Goal: Communication & Community: Answer question/provide support

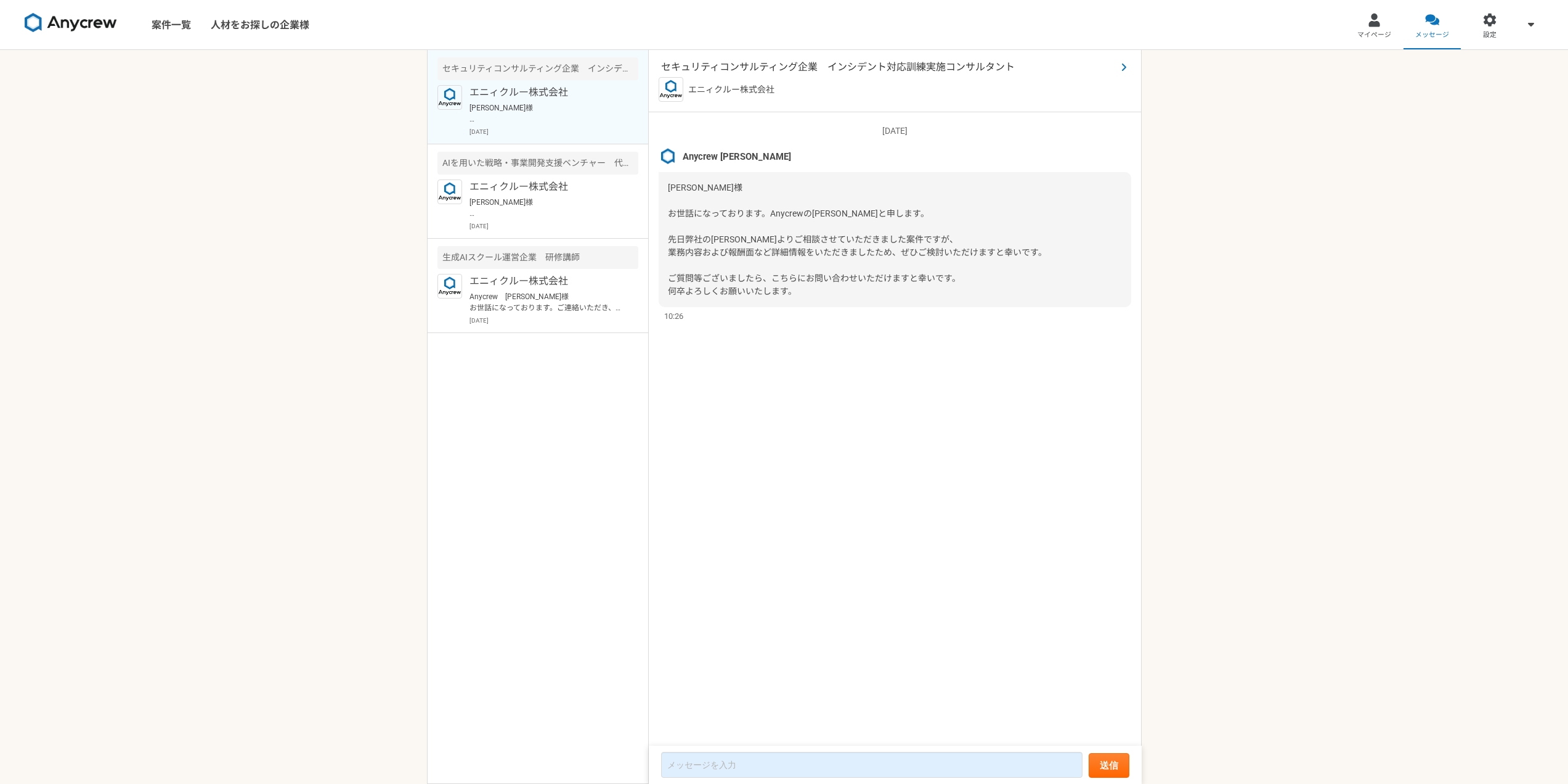
click at [791, 74] on span "セキュリティコンサルティング企業　インシデント対応訓練実施コンサルタント" at bounding box center [888, 67] width 455 height 15
click at [966, 66] on span "セキュリティコンサルティング企業　インシデント対応訓練実施コンサルタント" at bounding box center [888, 67] width 455 height 15
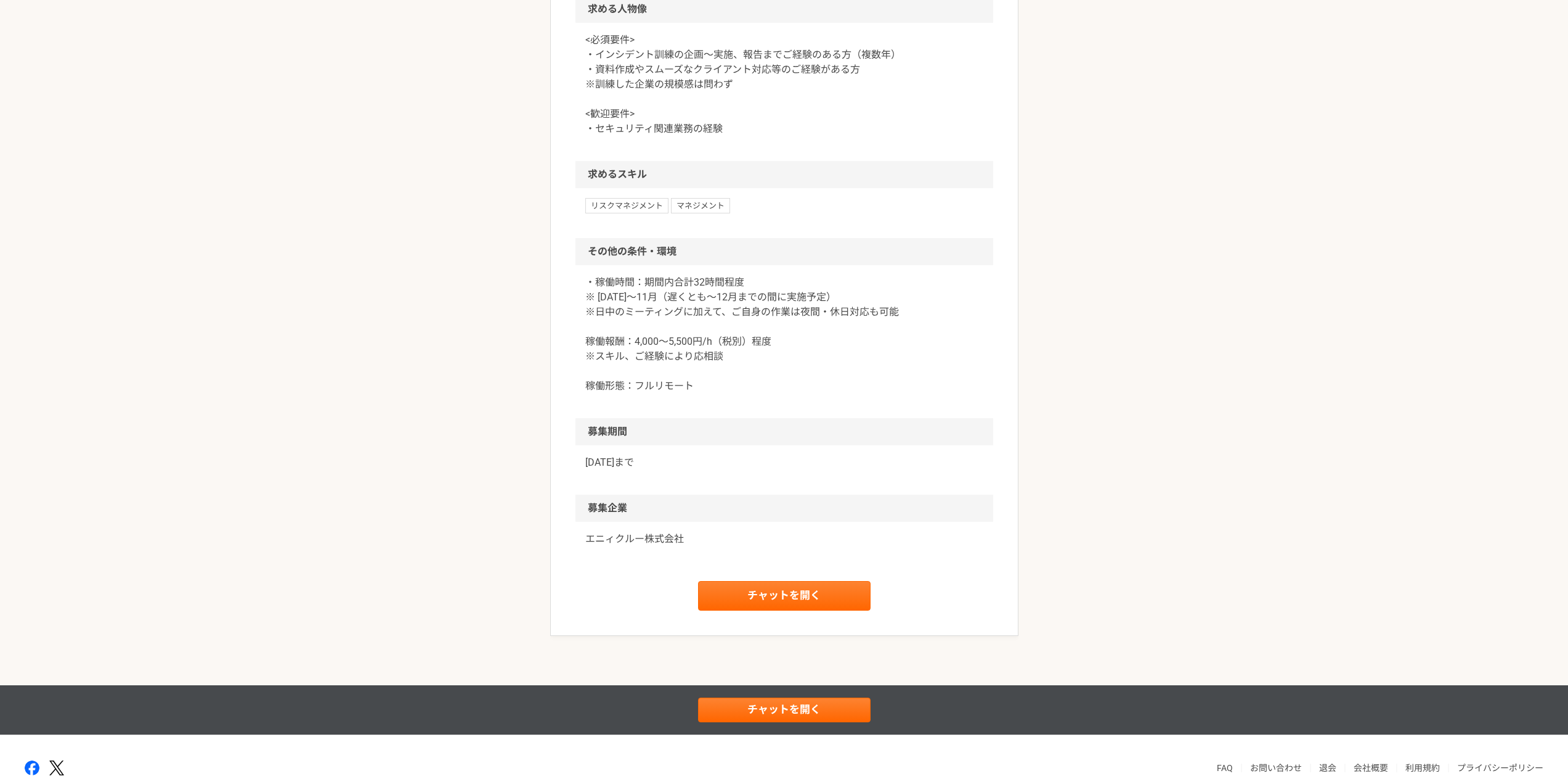
scroll to position [1236, 0]
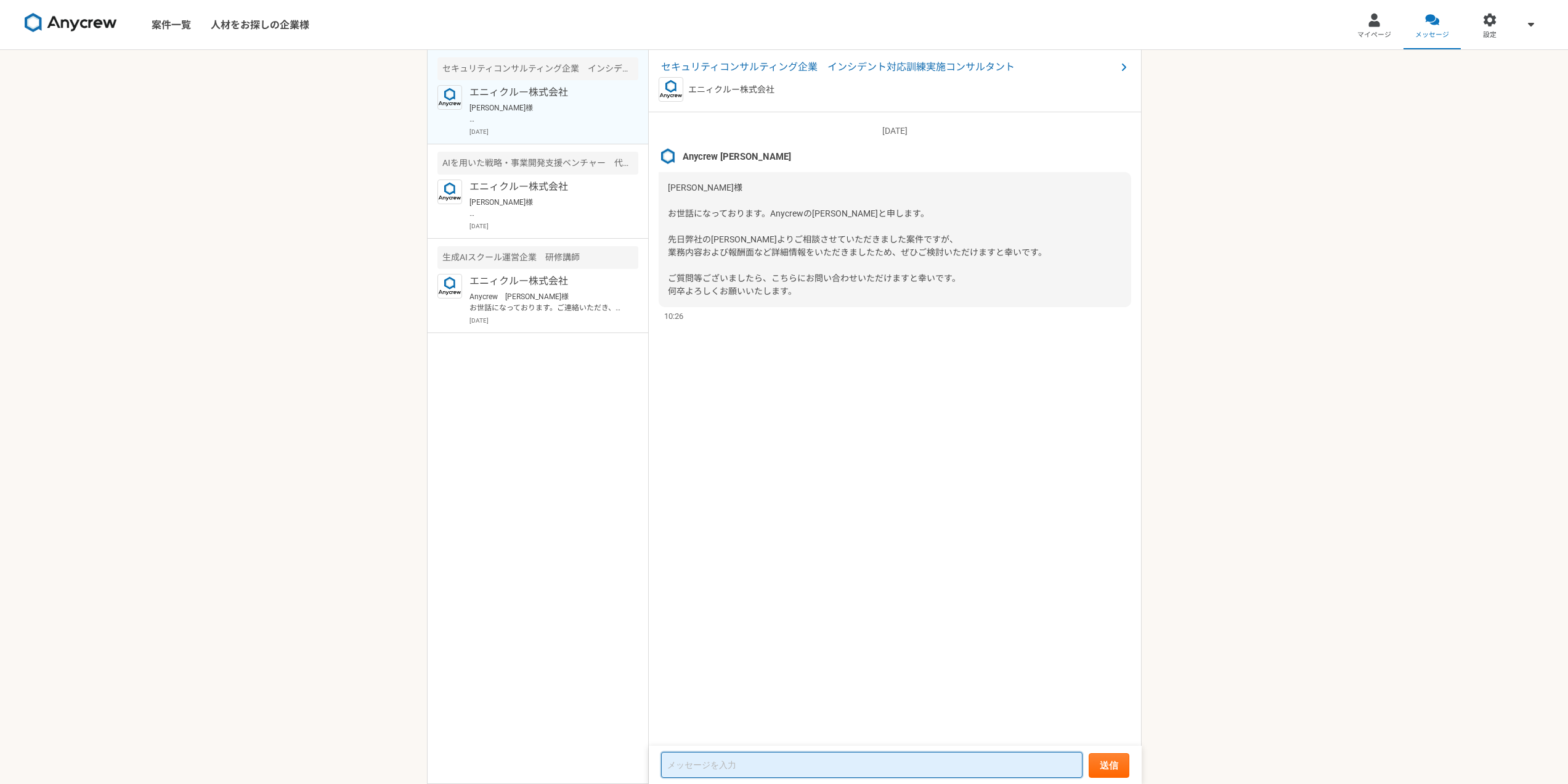
click at [759, 752] on textarea at bounding box center [871, 764] width 421 height 25
click at [913, 68] on span "セキュリティコンサルティング企業　インシデント対応訓練実施コンサルタント" at bounding box center [888, 67] width 455 height 15
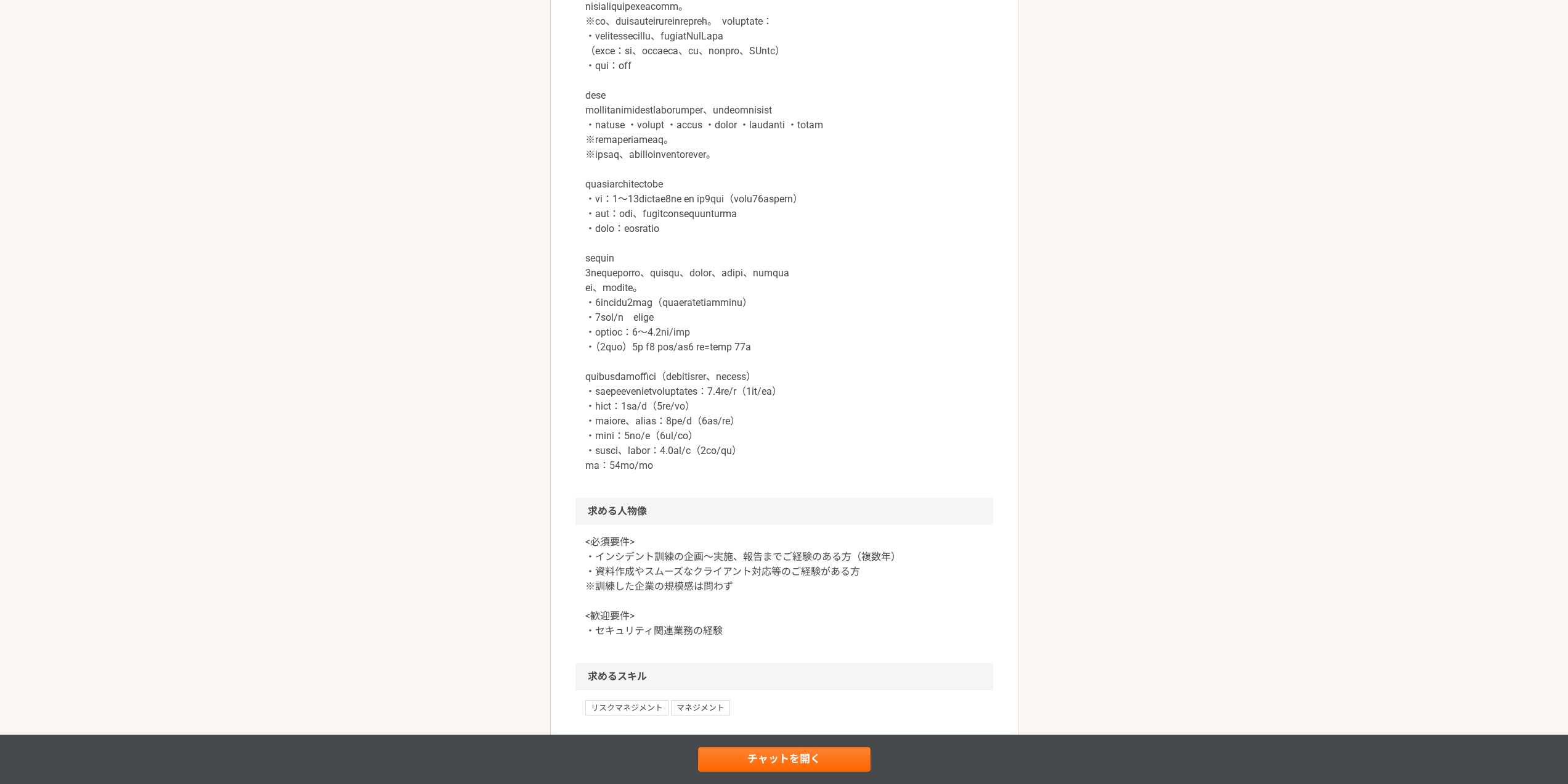
scroll to position [904, 0]
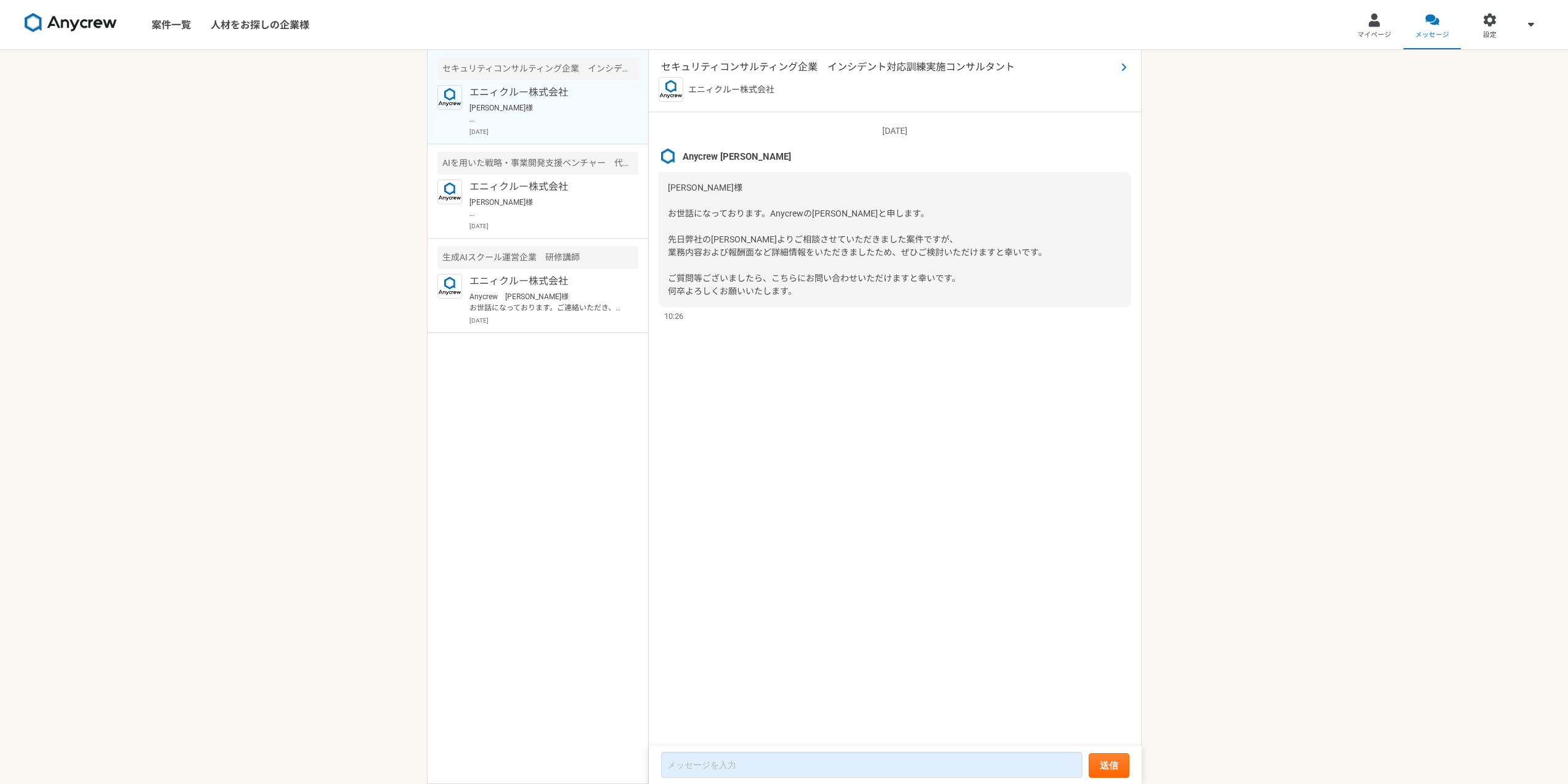
click at [894, 61] on div "セキュリティコンサルティング企業　インシデント対応訓練実施コンサルタント エニィクルー株式会社" at bounding box center [895, 81] width 493 height 62
click at [856, 71] on span "セキュリティコンサルティング企業　インシデント対応訓練実施コンサルタント" at bounding box center [888, 67] width 455 height 15
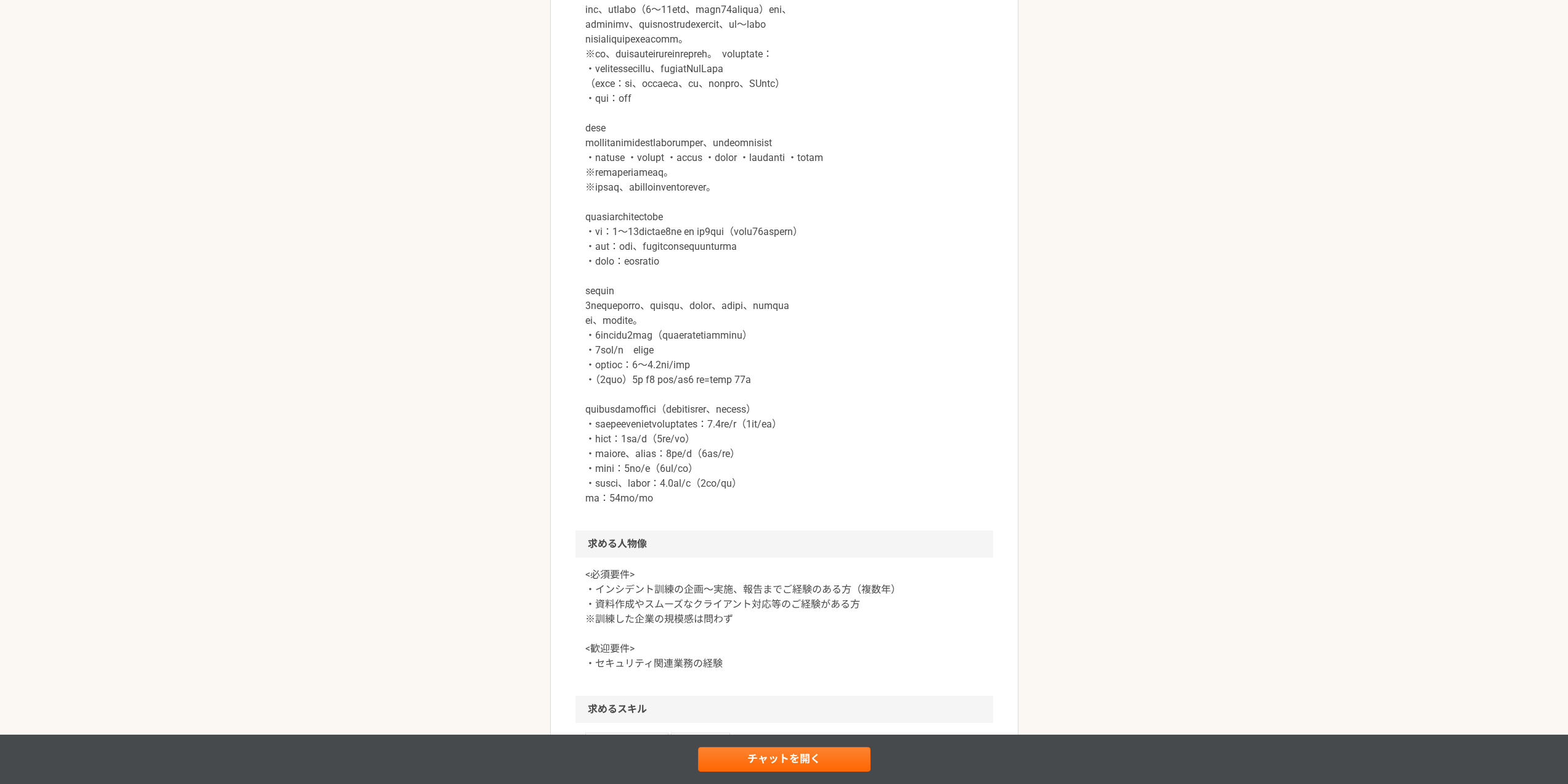
scroll to position [904, 0]
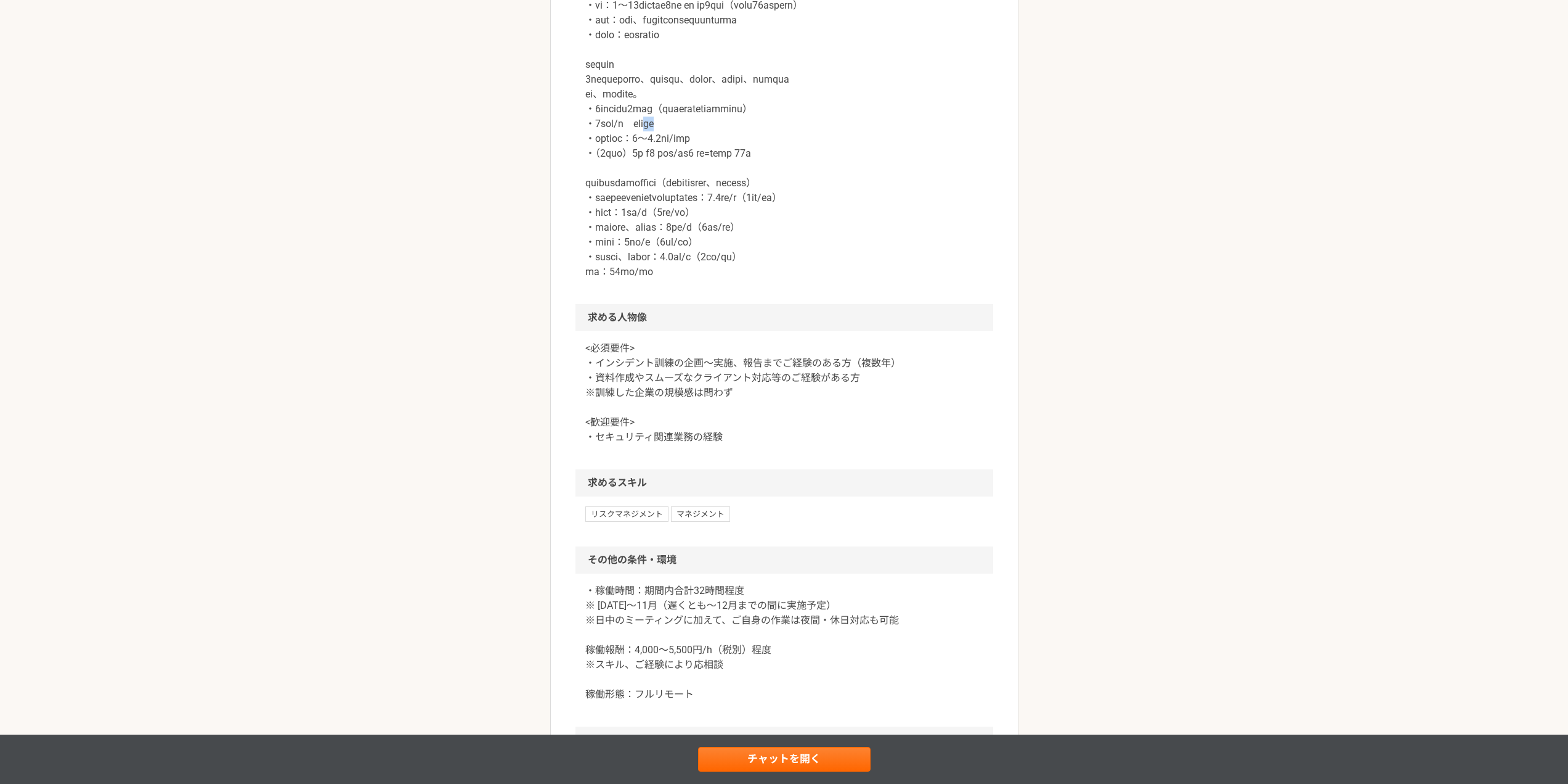
drag, startPoint x: 704, startPoint y: 140, endPoint x: 659, endPoint y: 140, distance: 45.0
click at [672, 140] on p at bounding box center [784, 12] width 398 height 533
click at [589, 138] on p at bounding box center [784, 12] width 398 height 533
drag, startPoint x: 585, startPoint y: 138, endPoint x: 694, endPoint y: 138, distance: 109.0
click at [692, 138] on p at bounding box center [784, 12] width 398 height 533
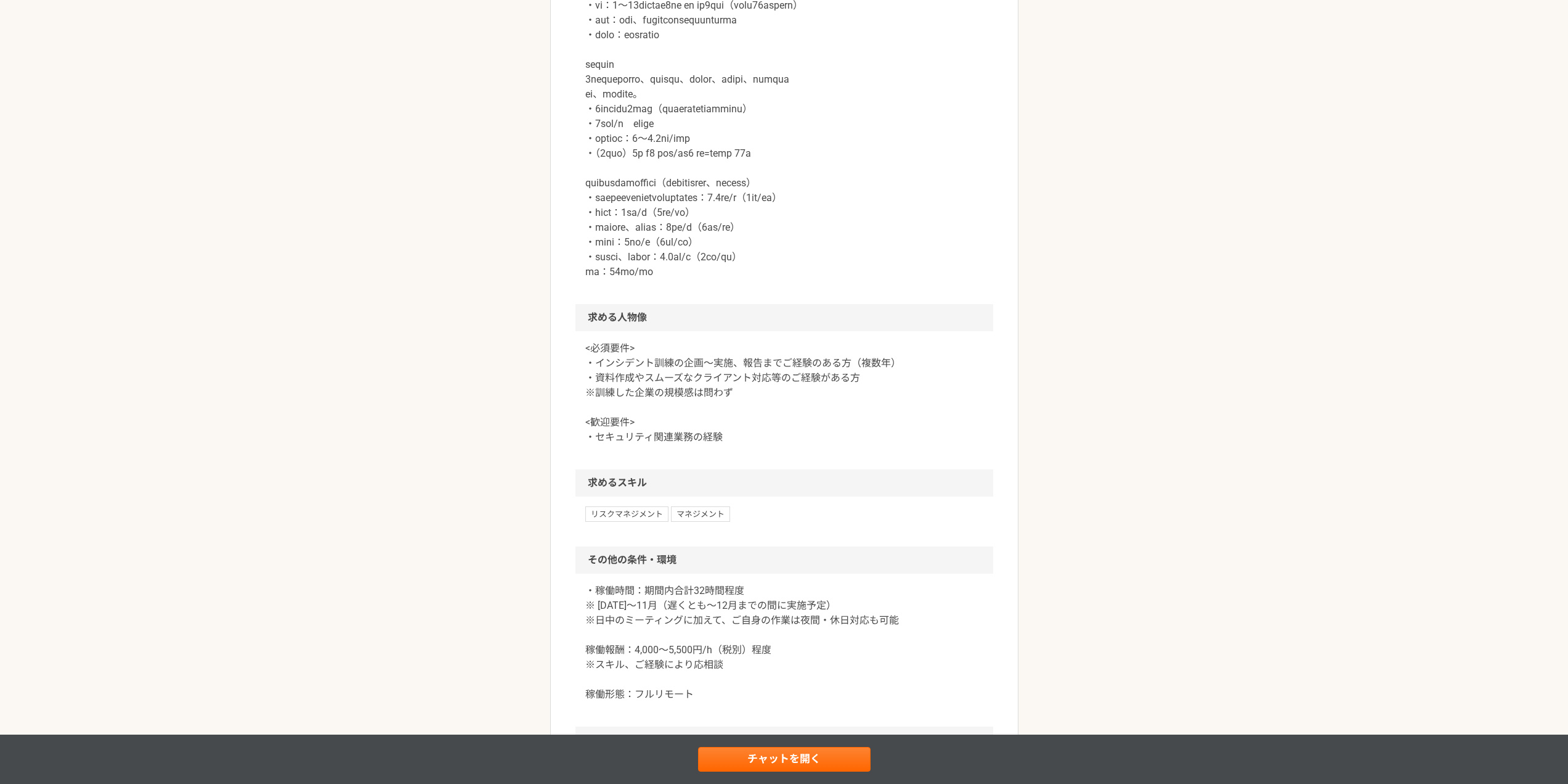
click at [704, 136] on p at bounding box center [784, 12] width 398 height 533
drag, startPoint x: 704, startPoint y: 136, endPoint x: 584, endPoint y: 133, distance: 120.0
click at [584, 133] on div at bounding box center [784, 20] width 418 height 567
click at [421, 443] on div "その他 セキュリティコンサルティング企業　インシデント対応訓練実施コンサルタント 業務委託 平日夜の稼働も可 土日祝日の稼働も可 エニィクルー株式会社 募集職…" at bounding box center [784, 69] width 1568 height 1848
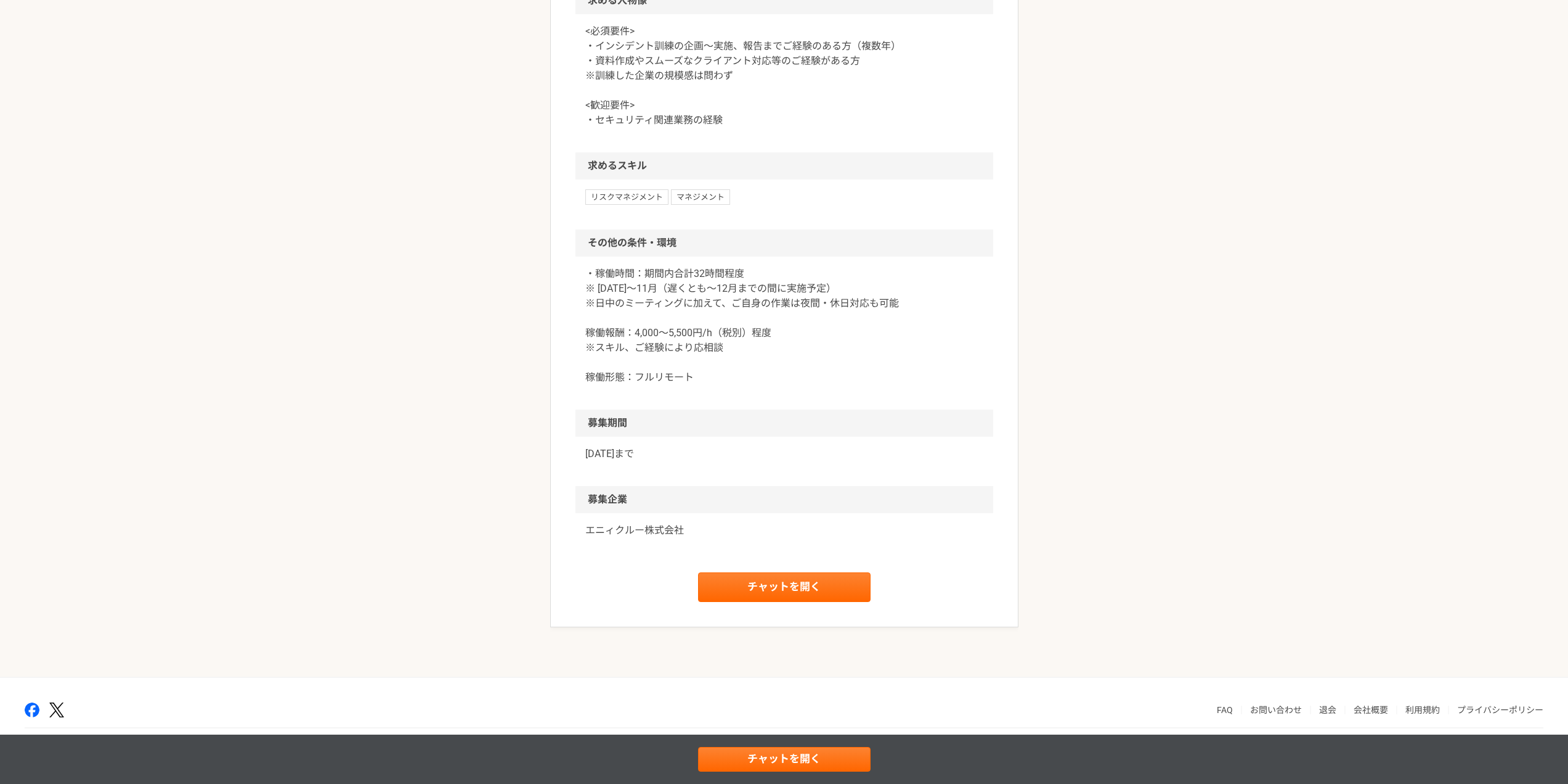
scroll to position [1010, 0]
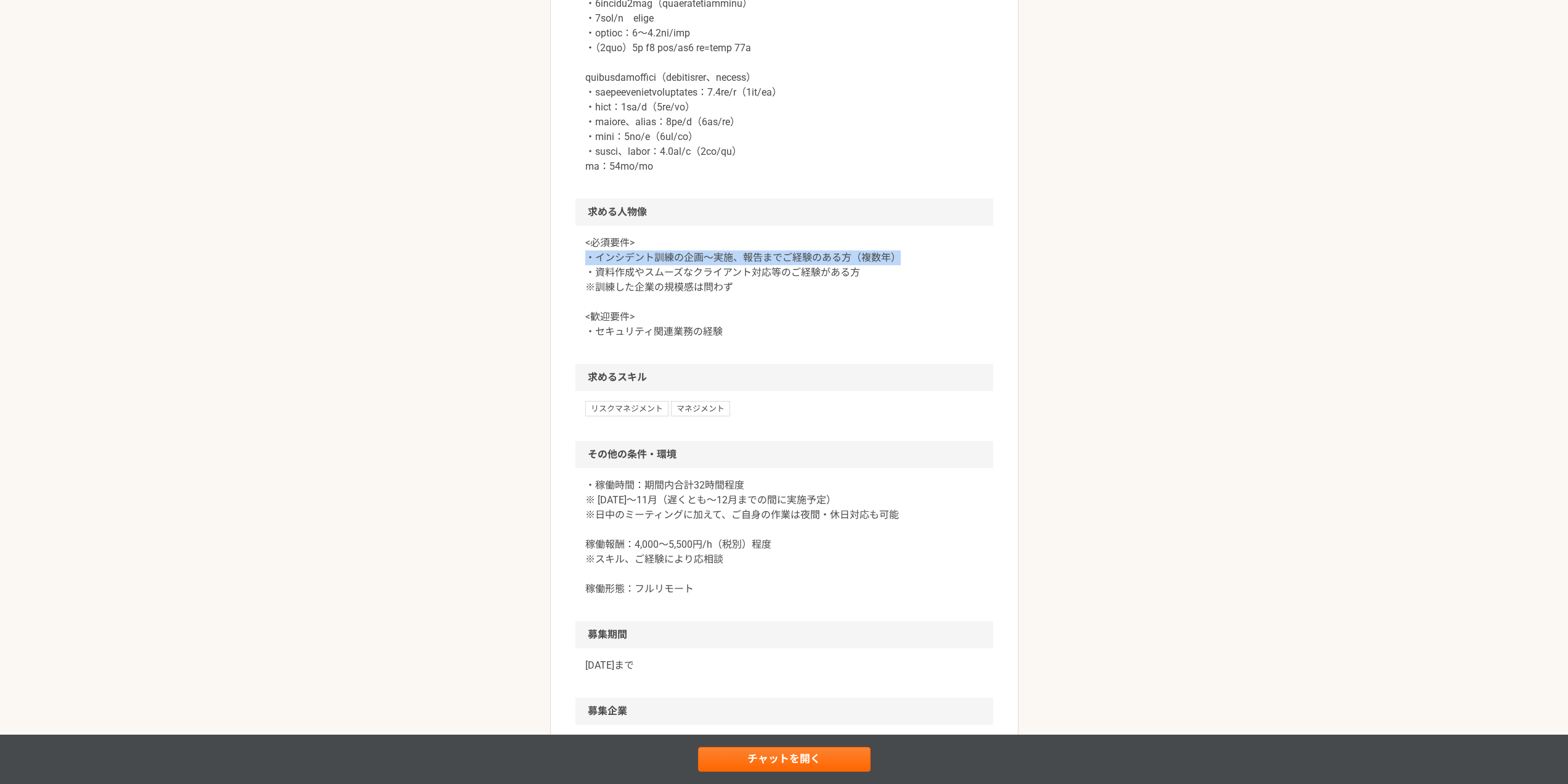
drag, startPoint x: 903, startPoint y: 275, endPoint x: 554, endPoint y: 266, distance: 349.1
copy p "・インシデント訓練の企画～実施、報告までご経験のある方（複数年）"
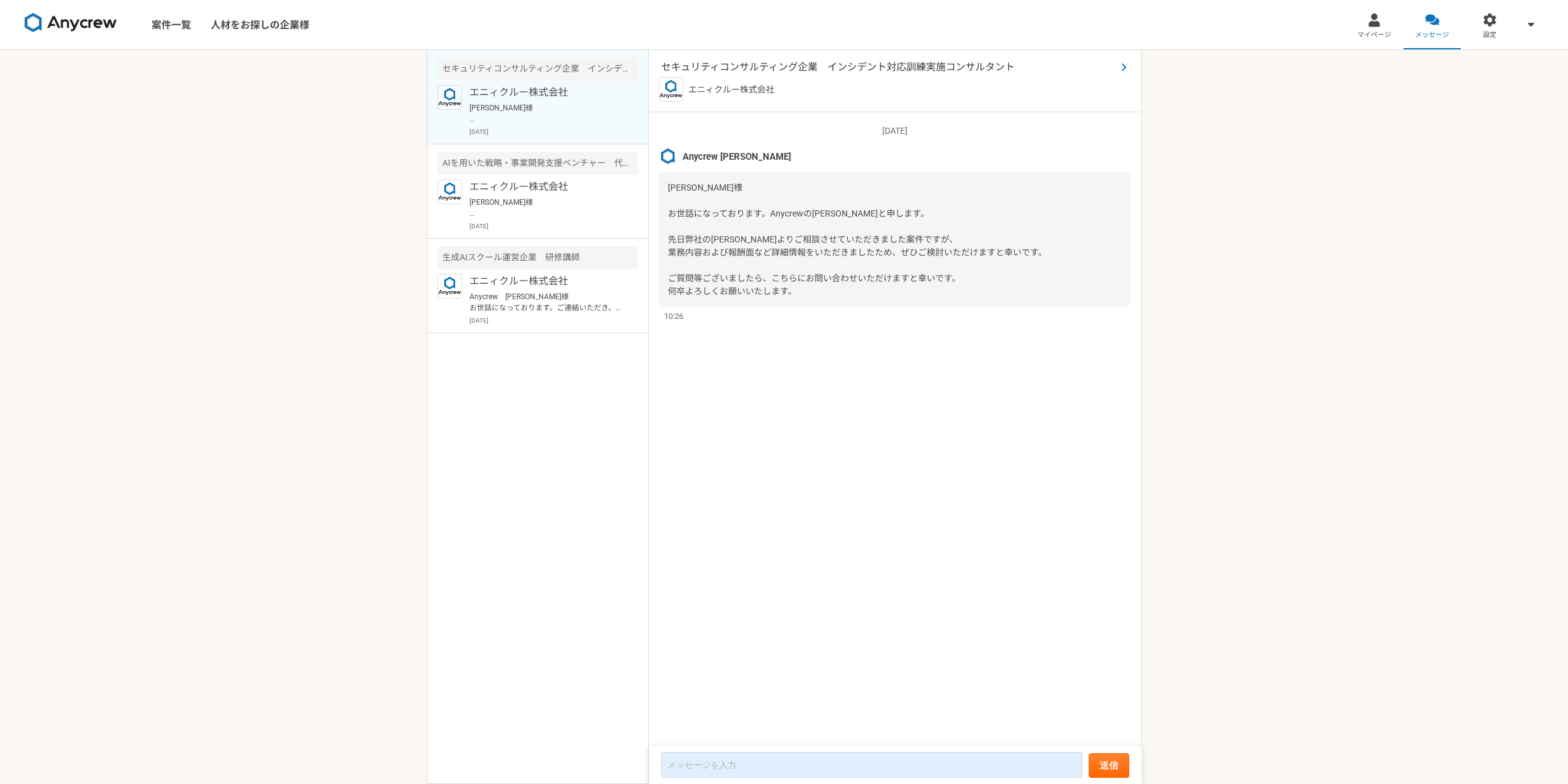
drag, startPoint x: 746, startPoint y: 71, endPoint x: 757, endPoint y: 64, distance: 13.0
click at [757, 64] on span "セキュリティコンサルティング企業　インシデント対応訓練実施コンサルタント" at bounding box center [888, 67] width 455 height 15
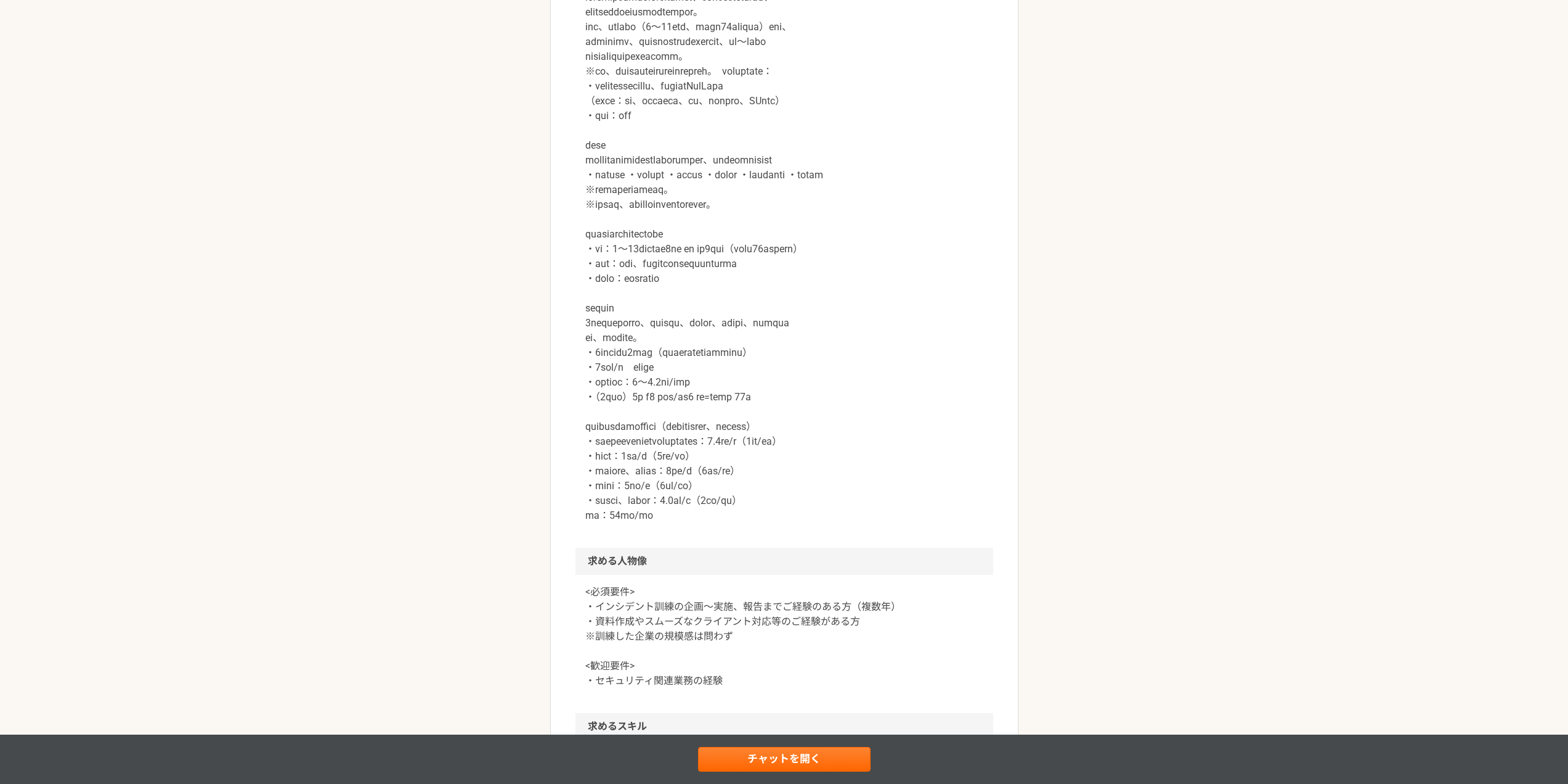
scroll to position [678, 0]
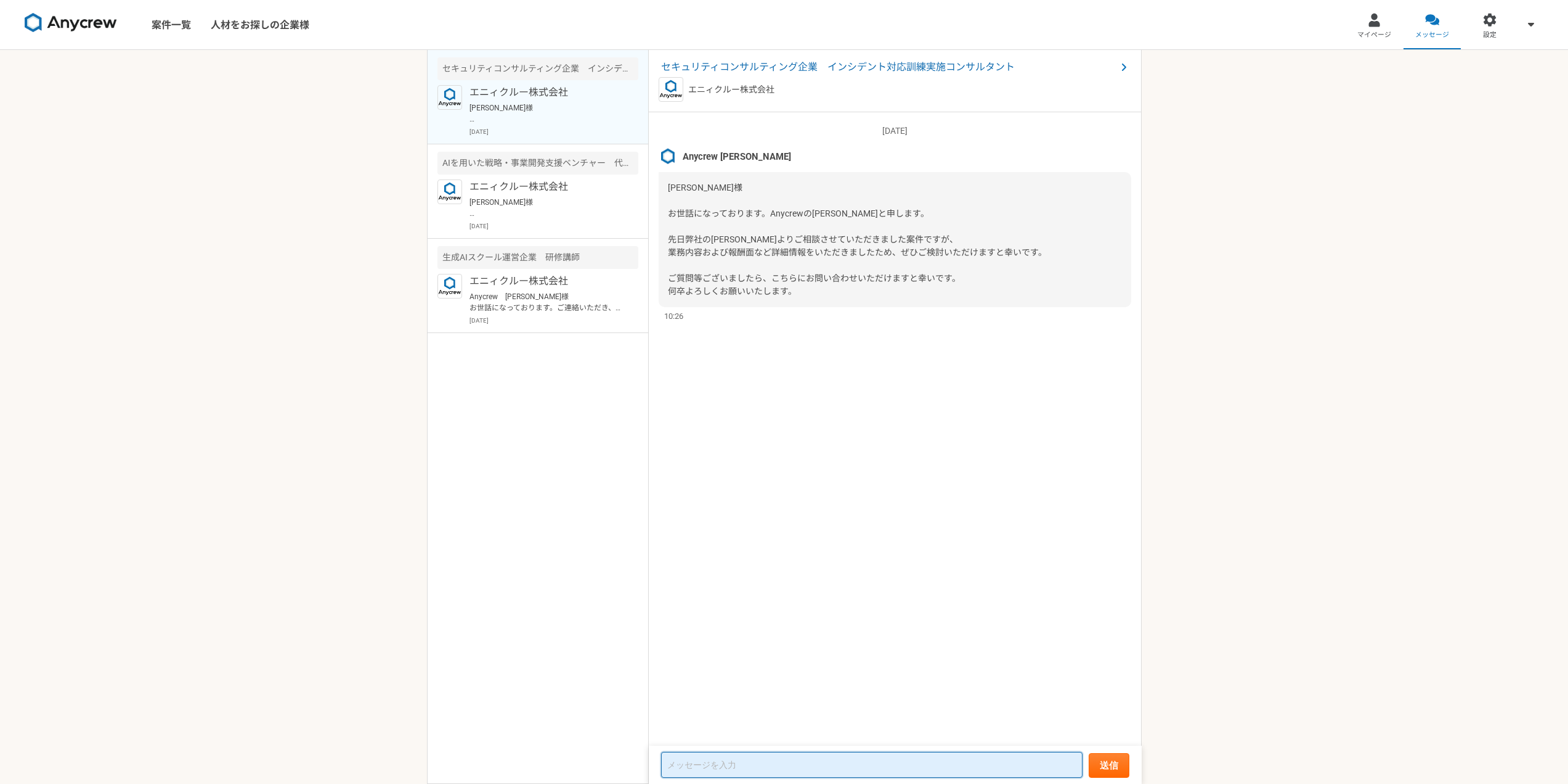
click at [767, 763] on textarea at bounding box center [871, 764] width 421 height 25
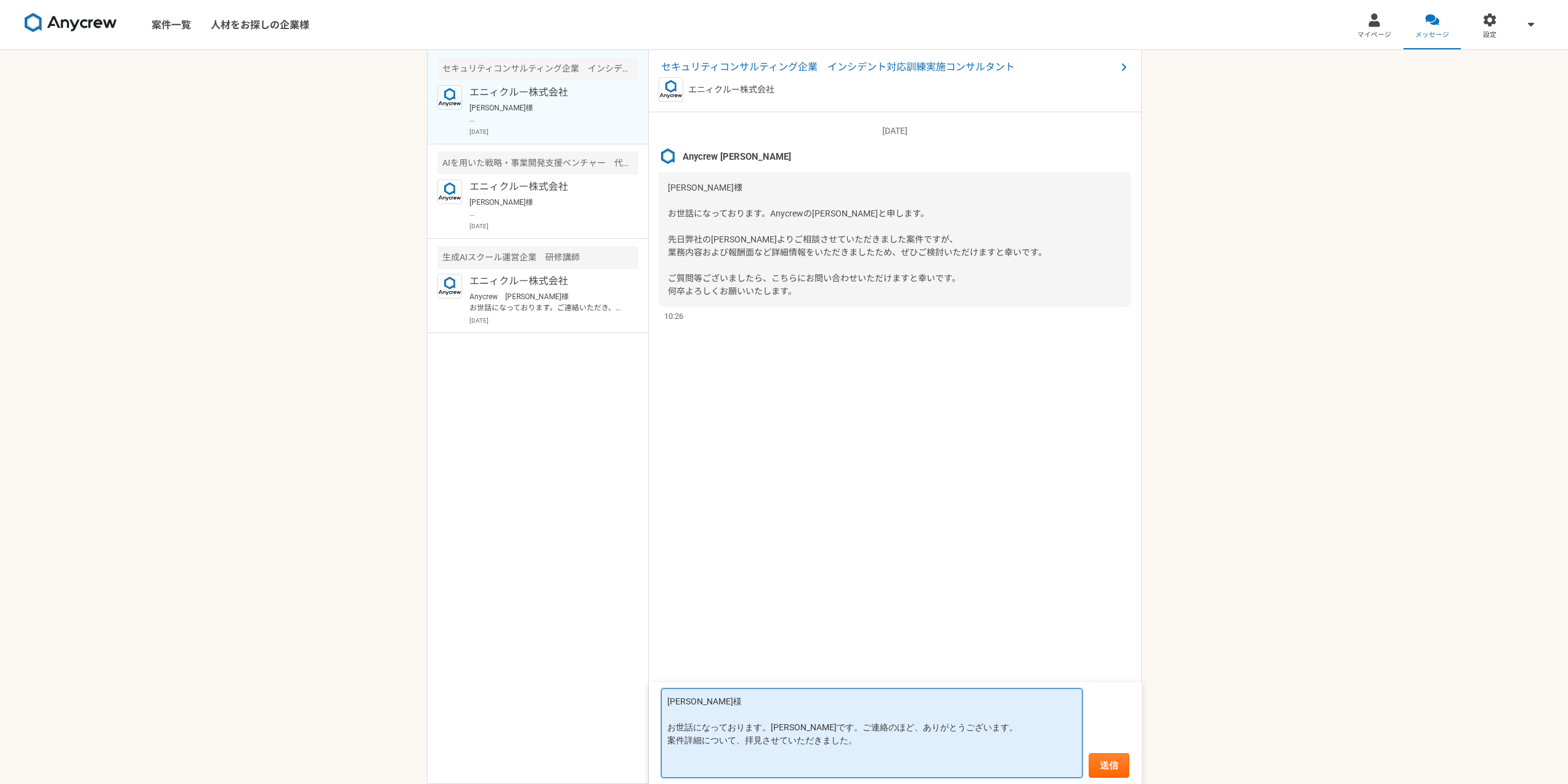
paste textarea "内容拝見しました。対応可能です。検討のため、訓練はTTX（机上）前提で、成果物は計画（2p）／台本（Inject10–12本）／AAR（2p）、稼働32h/人…"
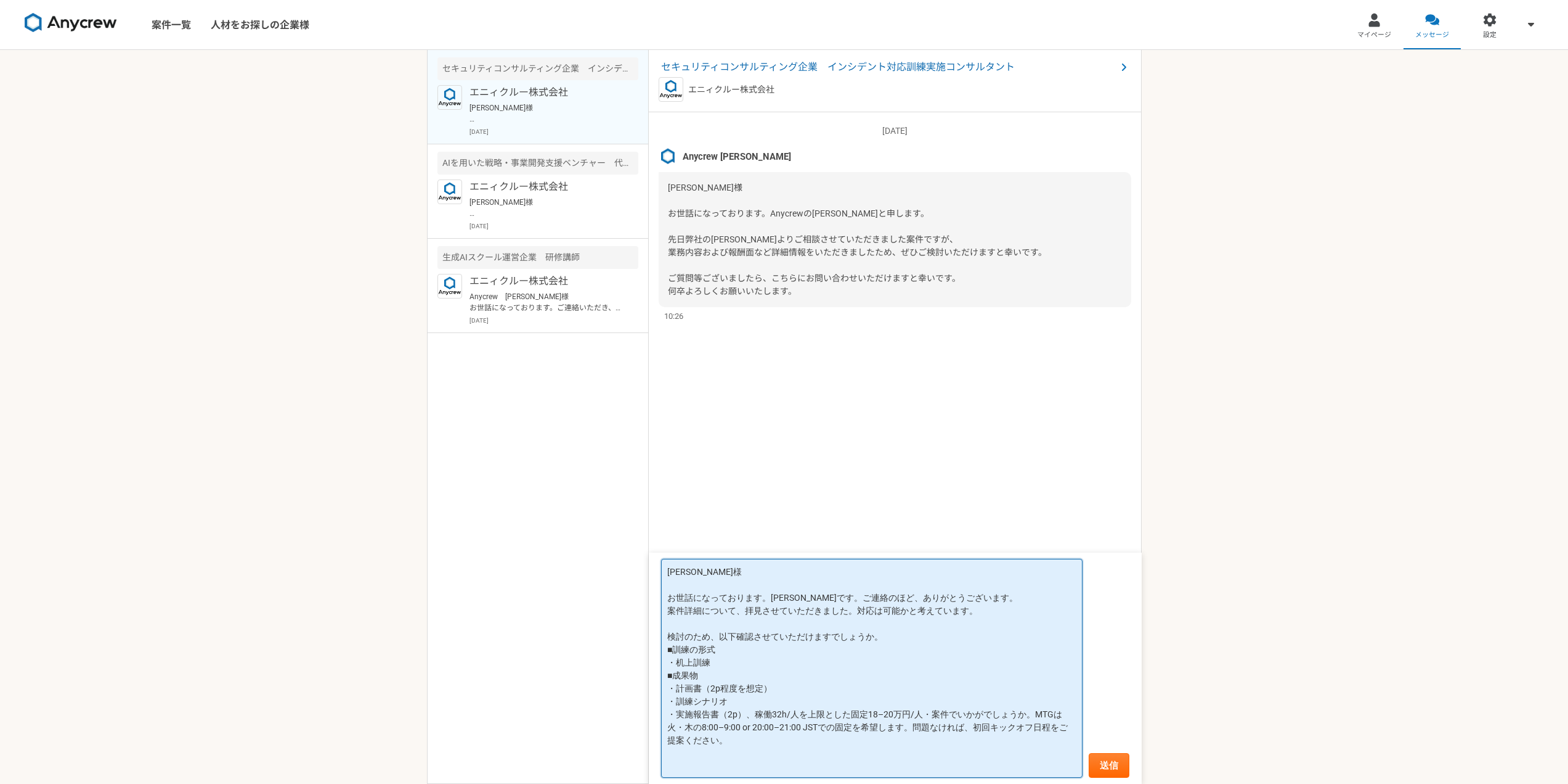
paste textarea "程度を想定"
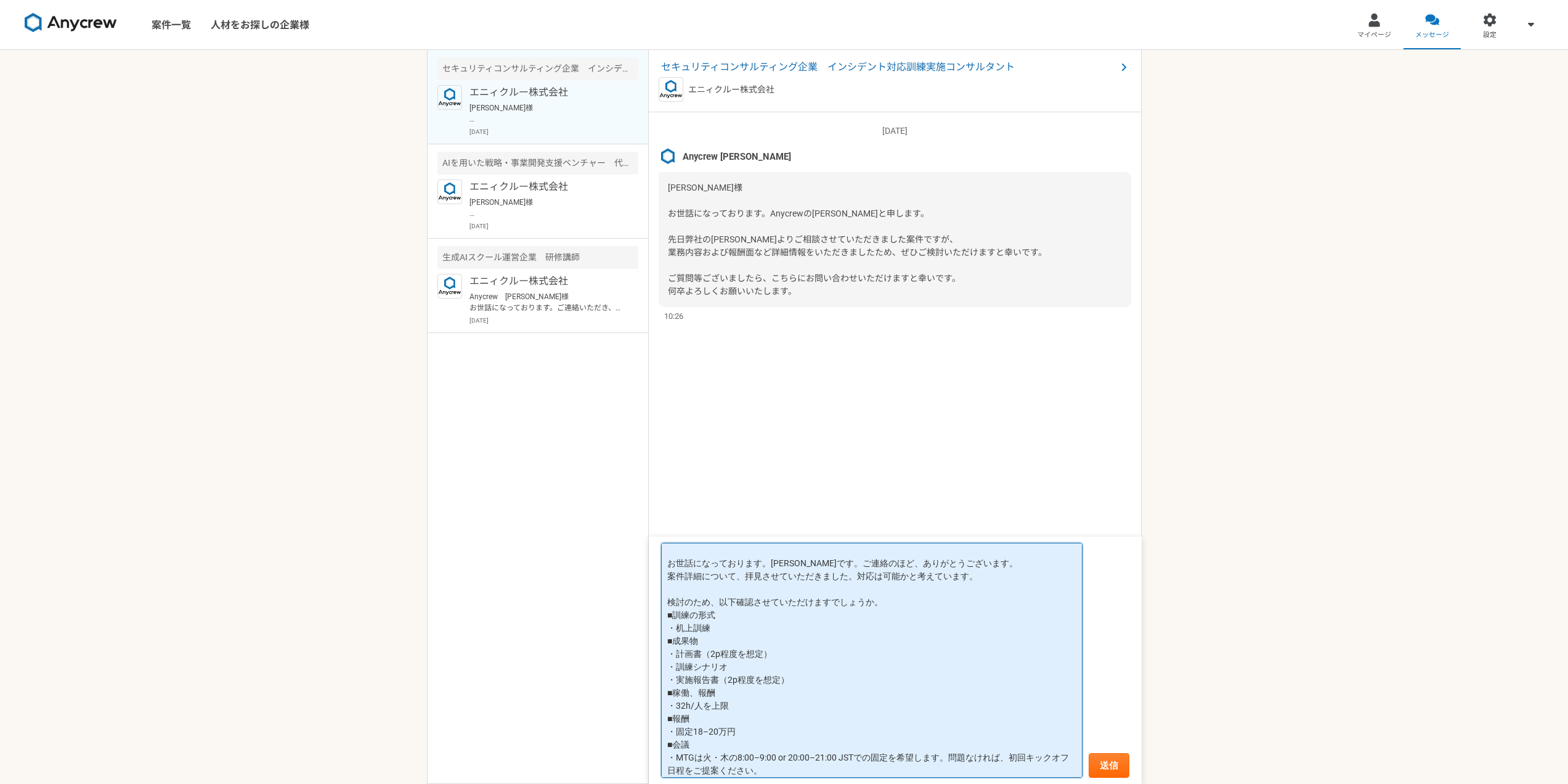
scroll to position [31, 0]
type textarea "[PERSON_NAME]様 お世話になっております。[PERSON_NAME]です。ご連絡のほど、ありがとうございます。 案件詳細について、拝見させていただ…"
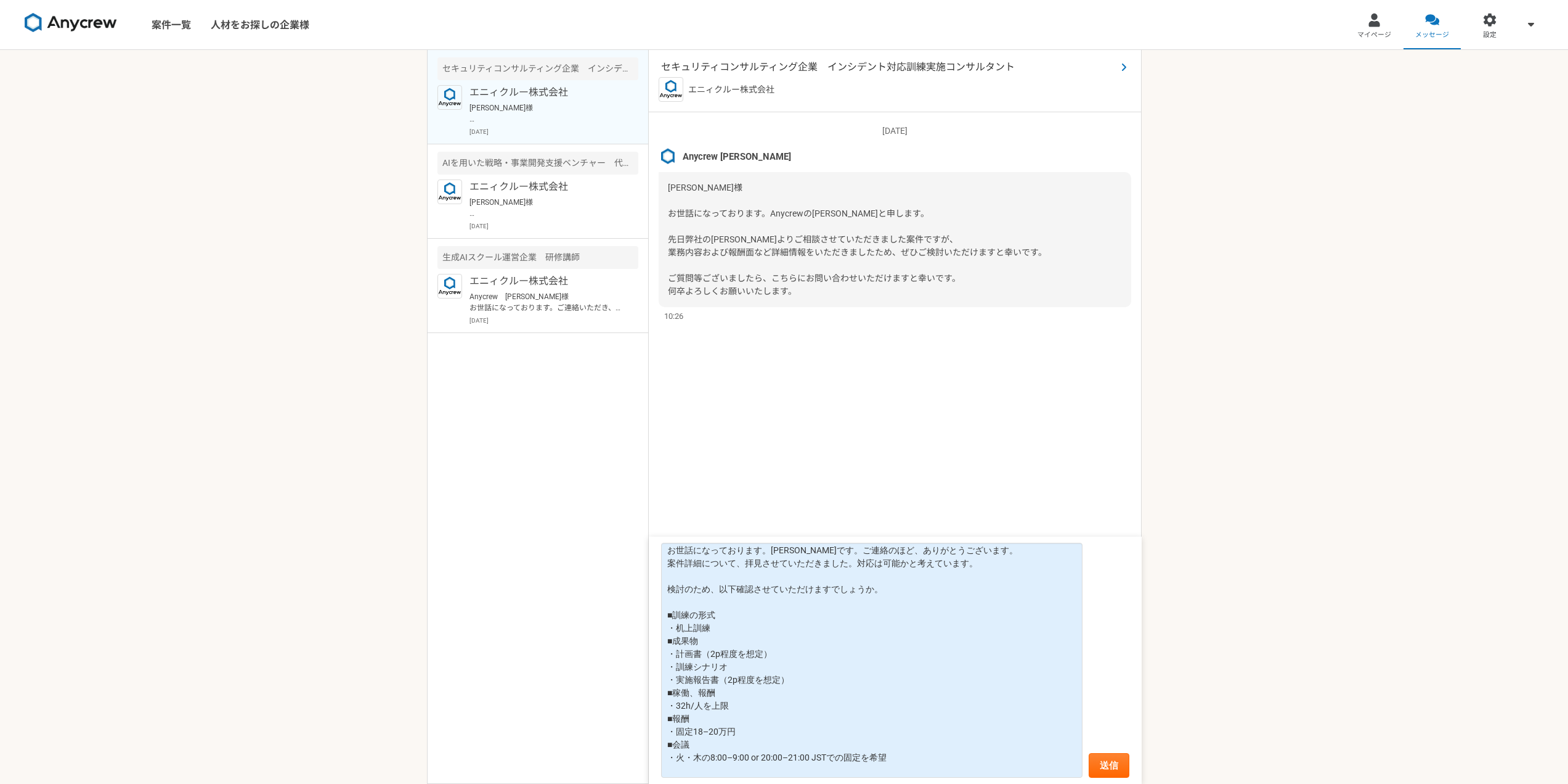
click at [889, 62] on span "セキュリティコンサルティング企業　インシデント対応訓練実施コンサルタント" at bounding box center [888, 67] width 455 height 15
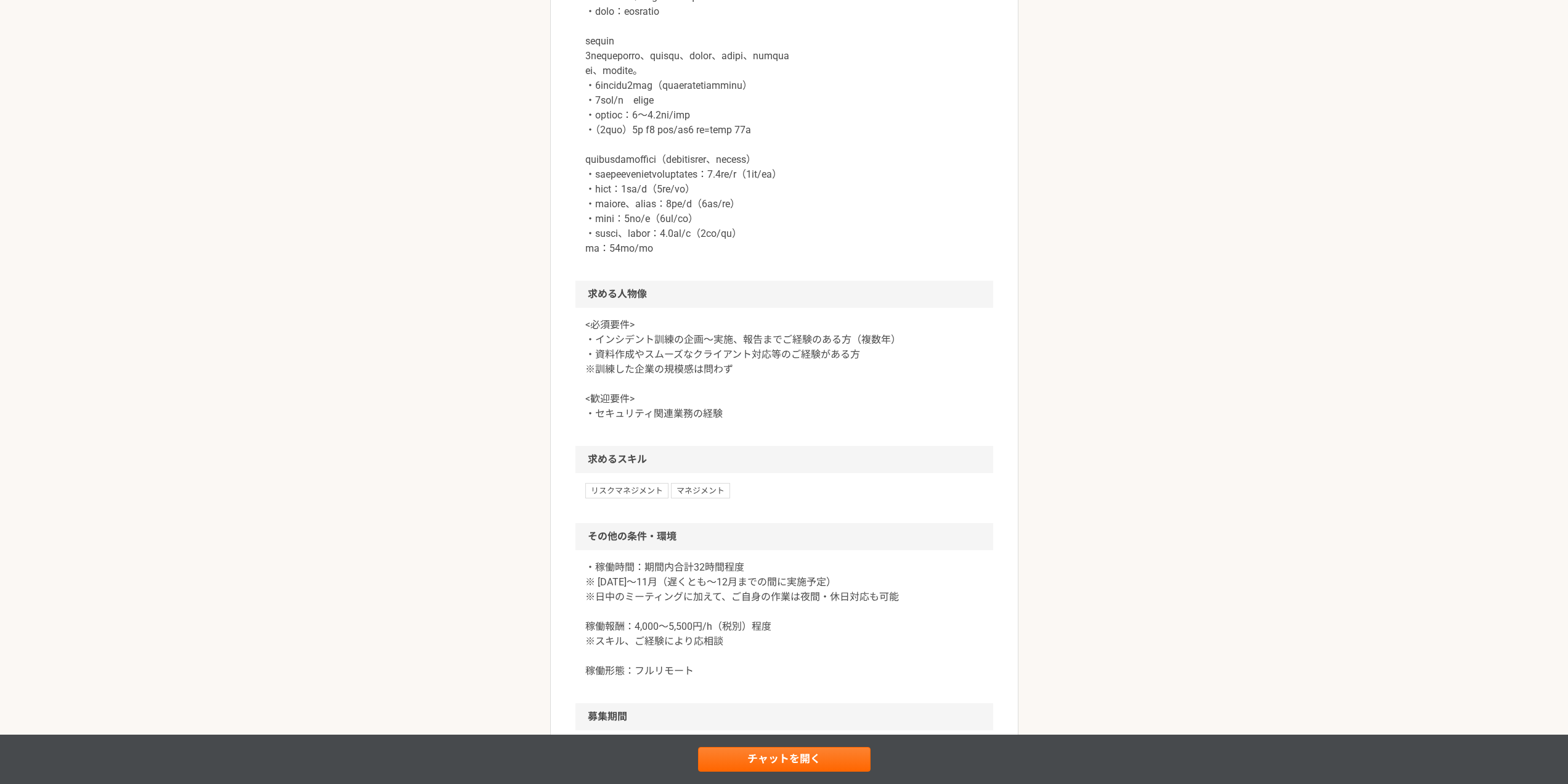
scroll to position [904, 0]
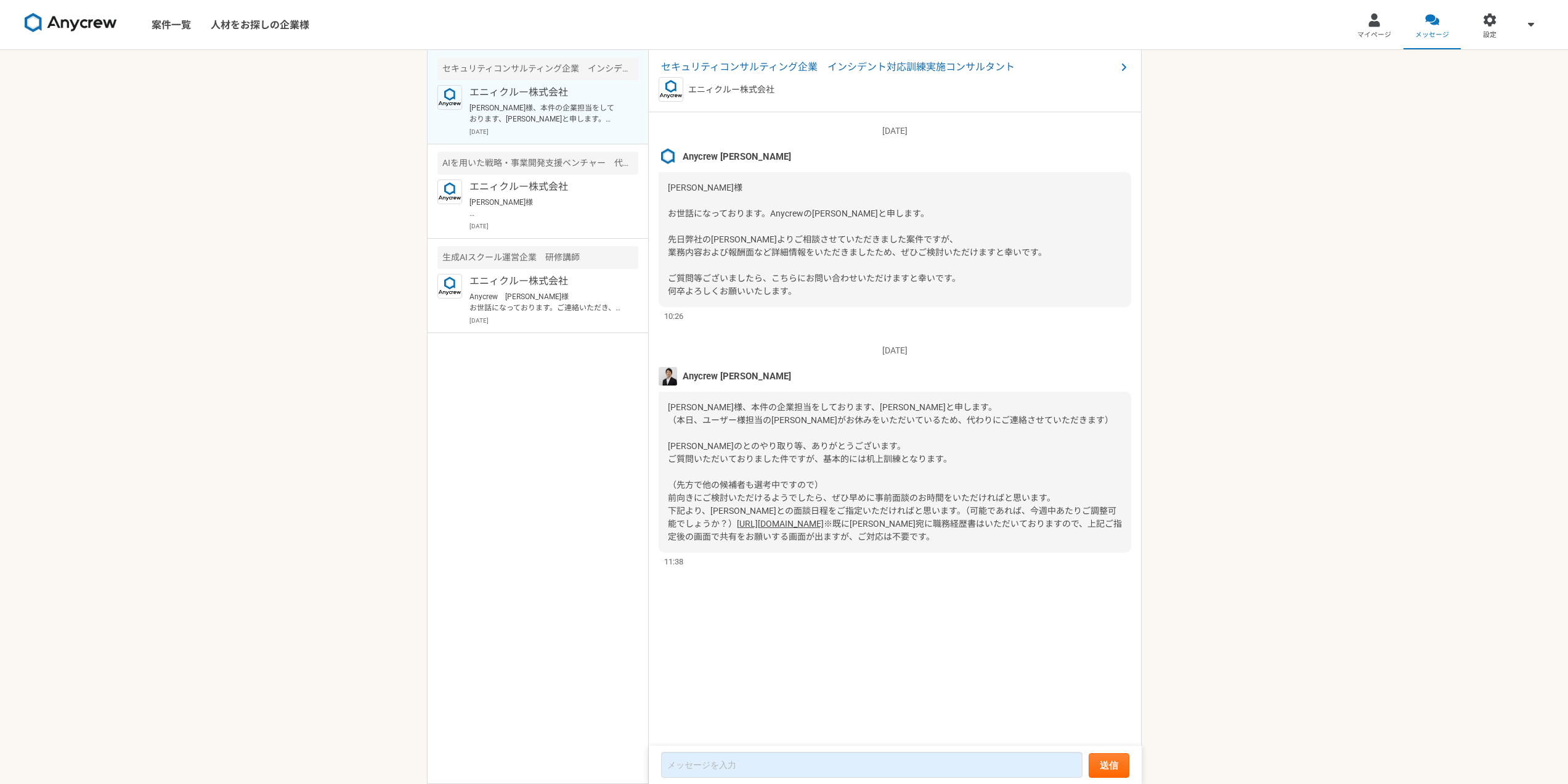
click at [755, 529] on link "[URL][DOMAIN_NAME]" at bounding box center [780, 523] width 87 height 10
drag, startPoint x: 677, startPoint y: 371, endPoint x: 739, endPoint y: 378, distance: 62.4
click at [739, 378] on div "Anycrew [PERSON_NAME]" at bounding box center [895, 376] width 473 height 18
copy div "Anycrew [PERSON_NAME]"
click at [707, 761] on textarea at bounding box center [871, 764] width 421 height 25
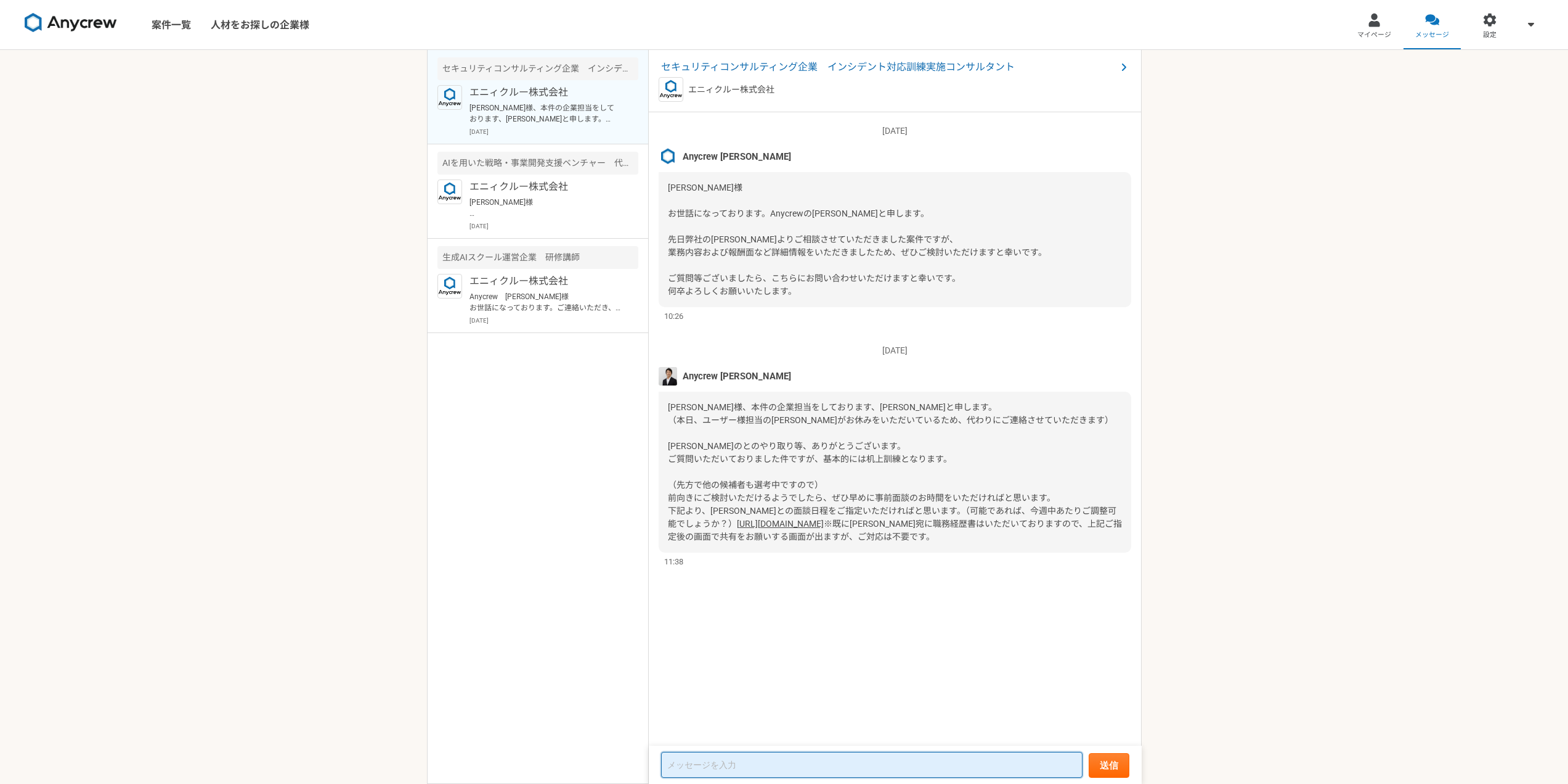
paste textarea "Anycrew [PERSON_NAME]"
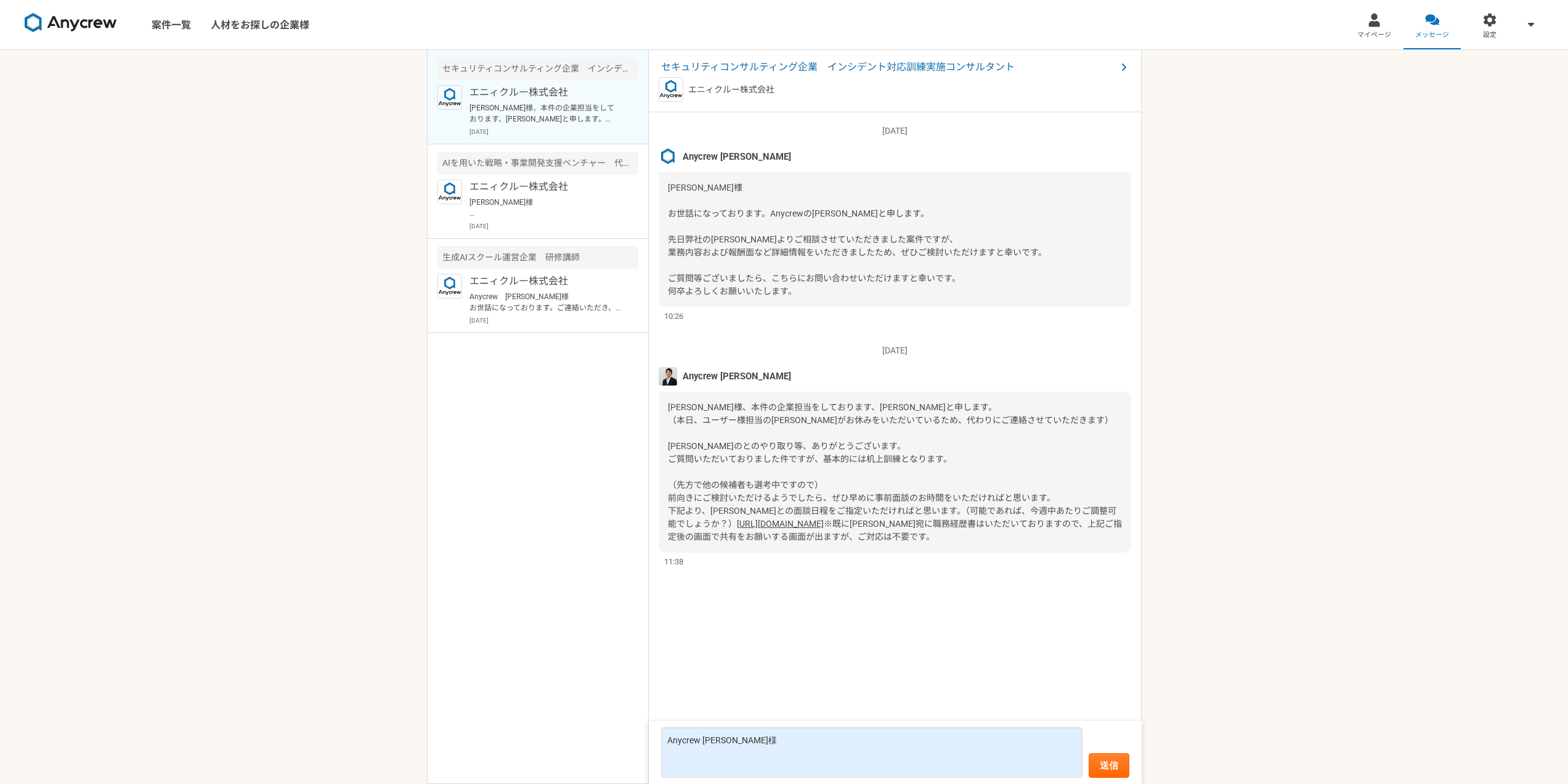
click at [475, 491] on div "セキュリティコンサルティング企業　インシデント対応訓練実施コンサルタント エニィクルー株式会社 [DATE] AIを用いた戦略・事業開発支援ベンチャー　代表の…" at bounding box center [538, 417] width 222 height 734
click at [719, 766] on textarea "Anycrew [PERSON_NAME]様" at bounding box center [871, 752] width 421 height 51
paste textarea "お世話になっております。[PERSON_NAME]です。丁寧なご案内をありがとうございました。 大変心苦しいのですが、現時点の稼働状況と条件を踏まえ、今回は見…"
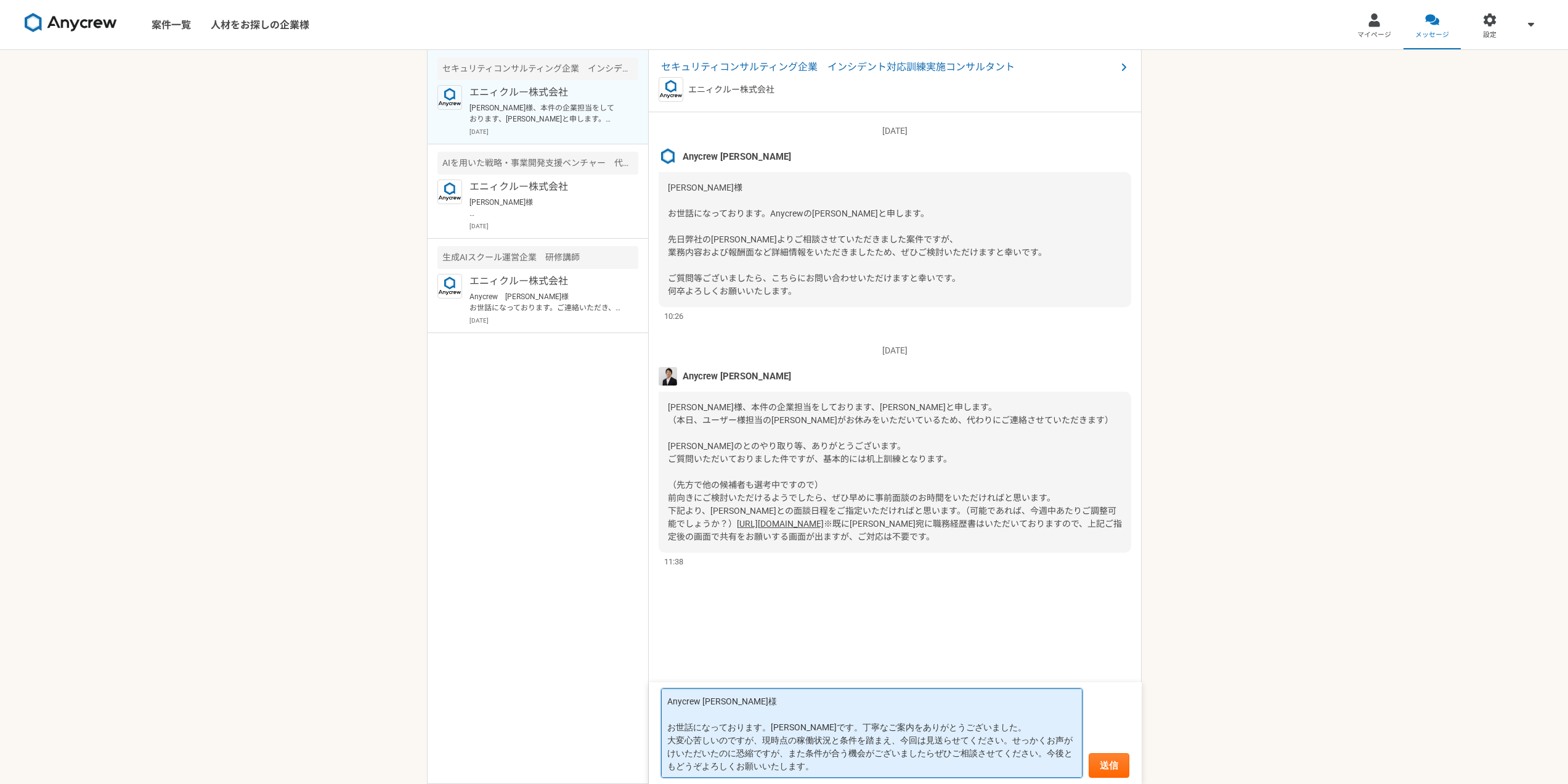
click at [789, 737] on textarea "Anycrew [PERSON_NAME]様 お世話になっております。[PERSON_NAME]です。丁寧なご案内をありがとうございました。 大変心苦しいので…" at bounding box center [871, 733] width 421 height 90
paste textarea "結果、9–12月の新規案件受入が難しく"
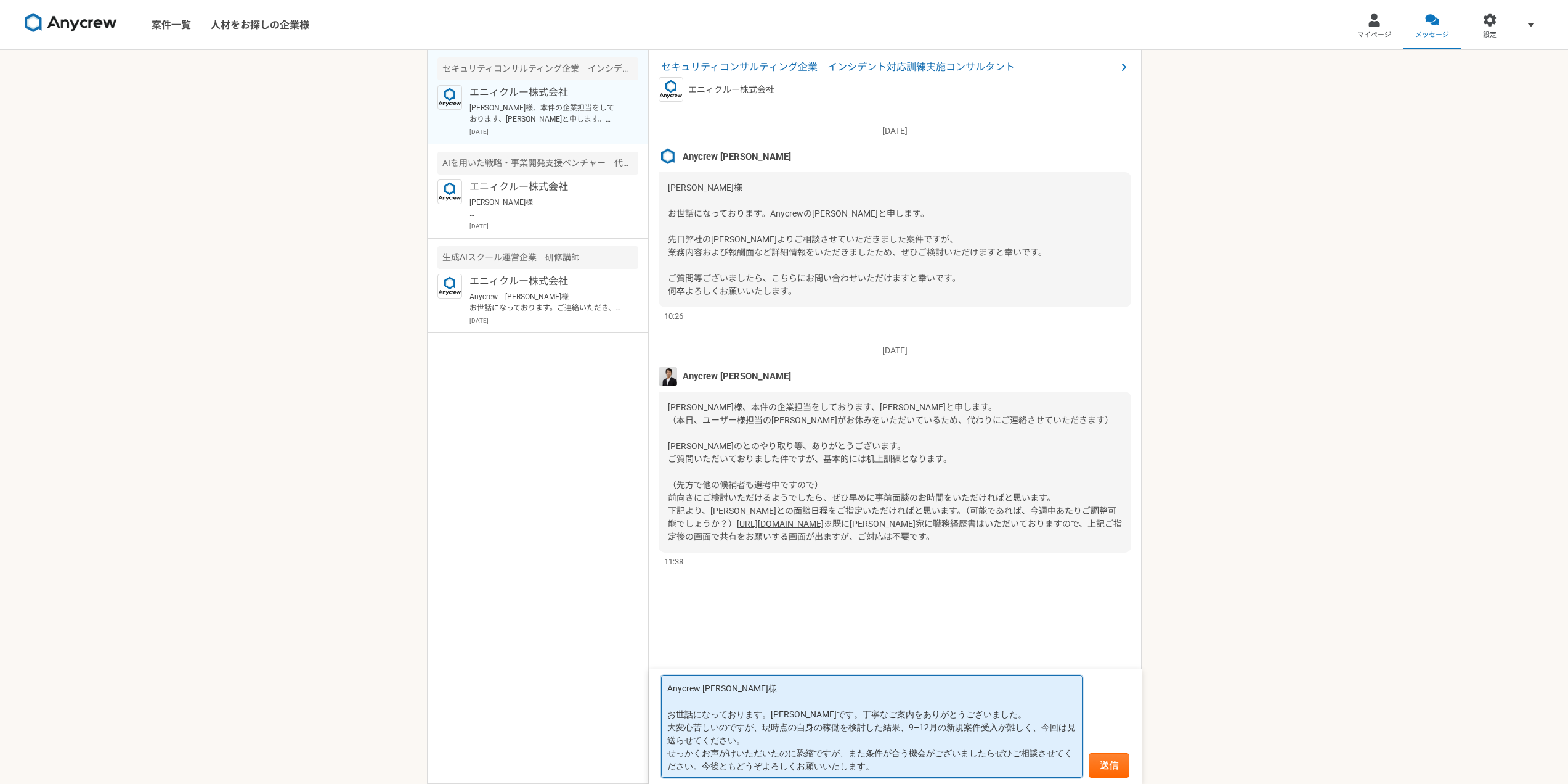
type textarea "Anycrew [PERSON_NAME]様 お世話になっております。[PERSON_NAME]です。丁寧なご案内をありがとうございました。 大変心苦しいので…"
click at [526, 208] on p "[PERSON_NAME]様 ありがとうございます。 先日、テキストでお送りしましたセキュリティコンサルタントにつきましては、別担当から連絡を差し上げたかと思…" at bounding box center [545, 207] width 152 height 22
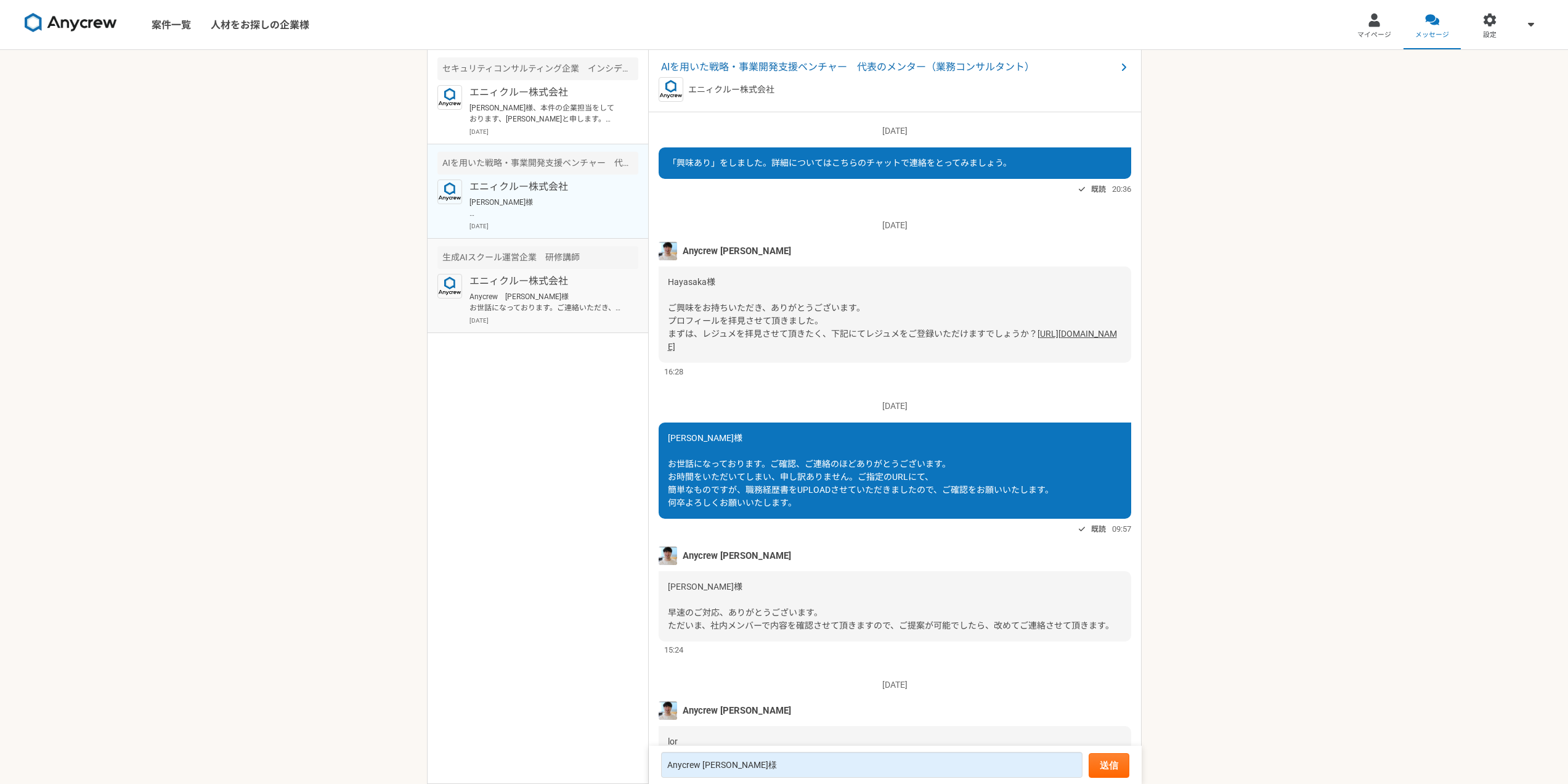
scroll to position [910, 0]
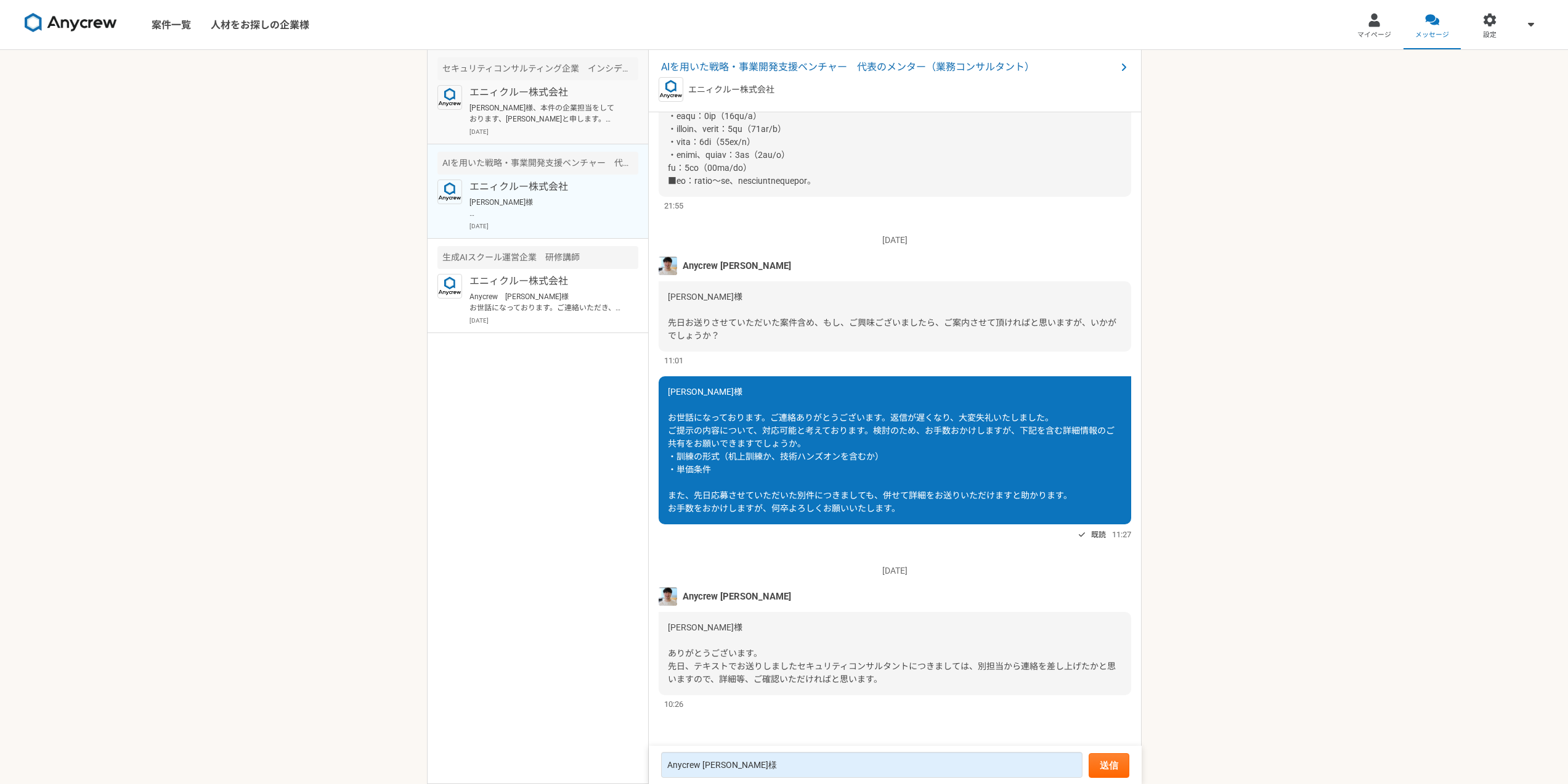
click at [593, 118] on p "[PERSON_NAME]様、本件の企業担当をしております、[PERSON_NAME]と申します。 （本日、ユーザー様担当の[PERSON_NAME]がお休み…" at bounding box center [545, 113] width 152 height 22
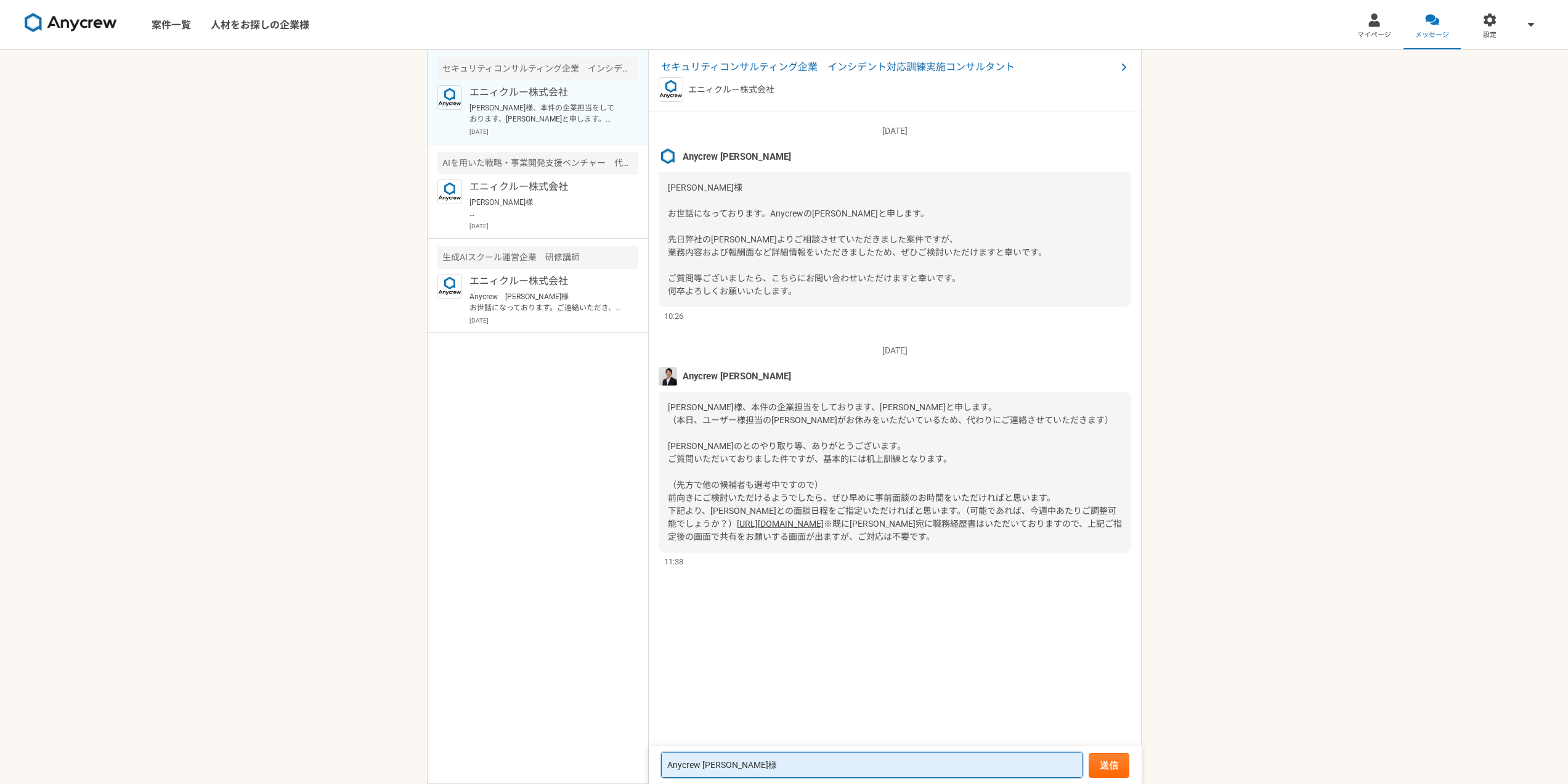
click at [895, 753] on textarea "Anycrew [PERSON_NAME]様 お世話になっております。[PERSON_NAME]です。丁寧なご案内をありがとうございました。 大変心苦しいので…" at bounding box center [871, 764] width 421 height 25
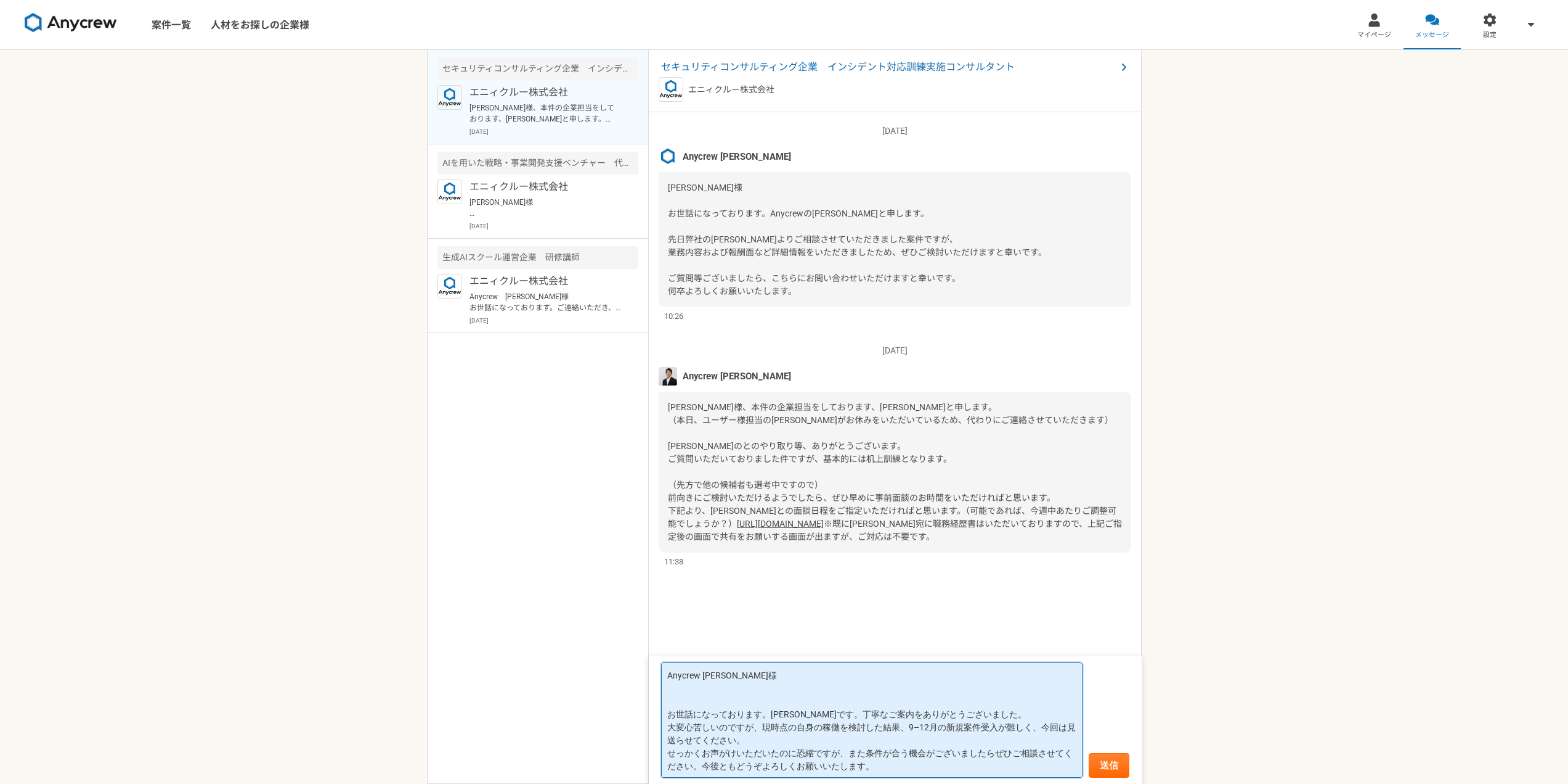
paste textarea "お世話になっております。[PERSON_NAME]です。丁寧なご案内をありがとうございます。 大変心苦しいのですが、現時点の稼働状況を踏まえ、9～12月の新規…"
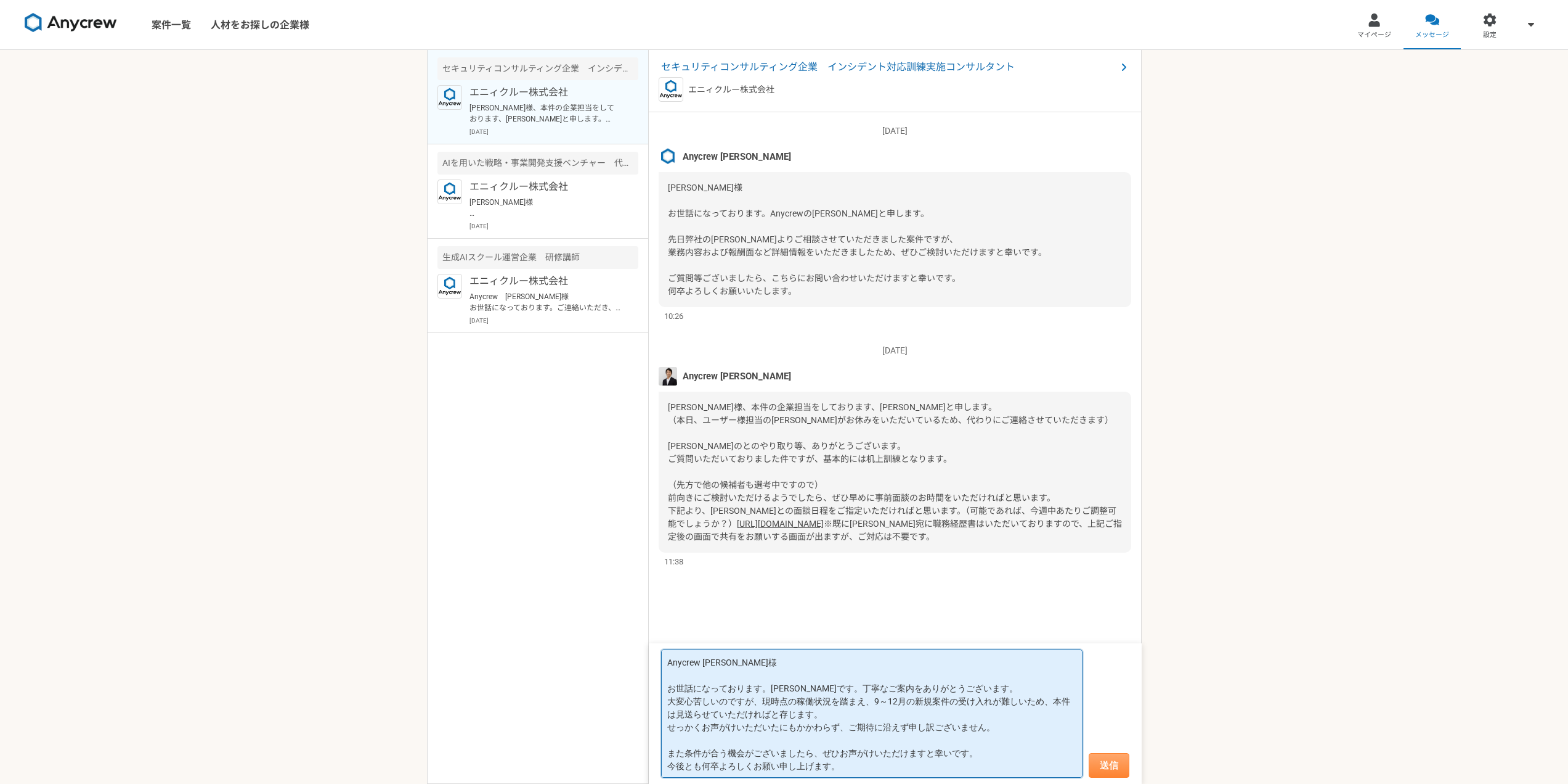
type textarea "Anycrew [PERSON_NAME]様 お世話になっております。[PERSON_NAME]です。丁寧なご案内をありがとうございます。 大変心苦しいのです…"
click at [1099, 773] on button "送信" at bounding box center [1109, 765] width 40 height 25
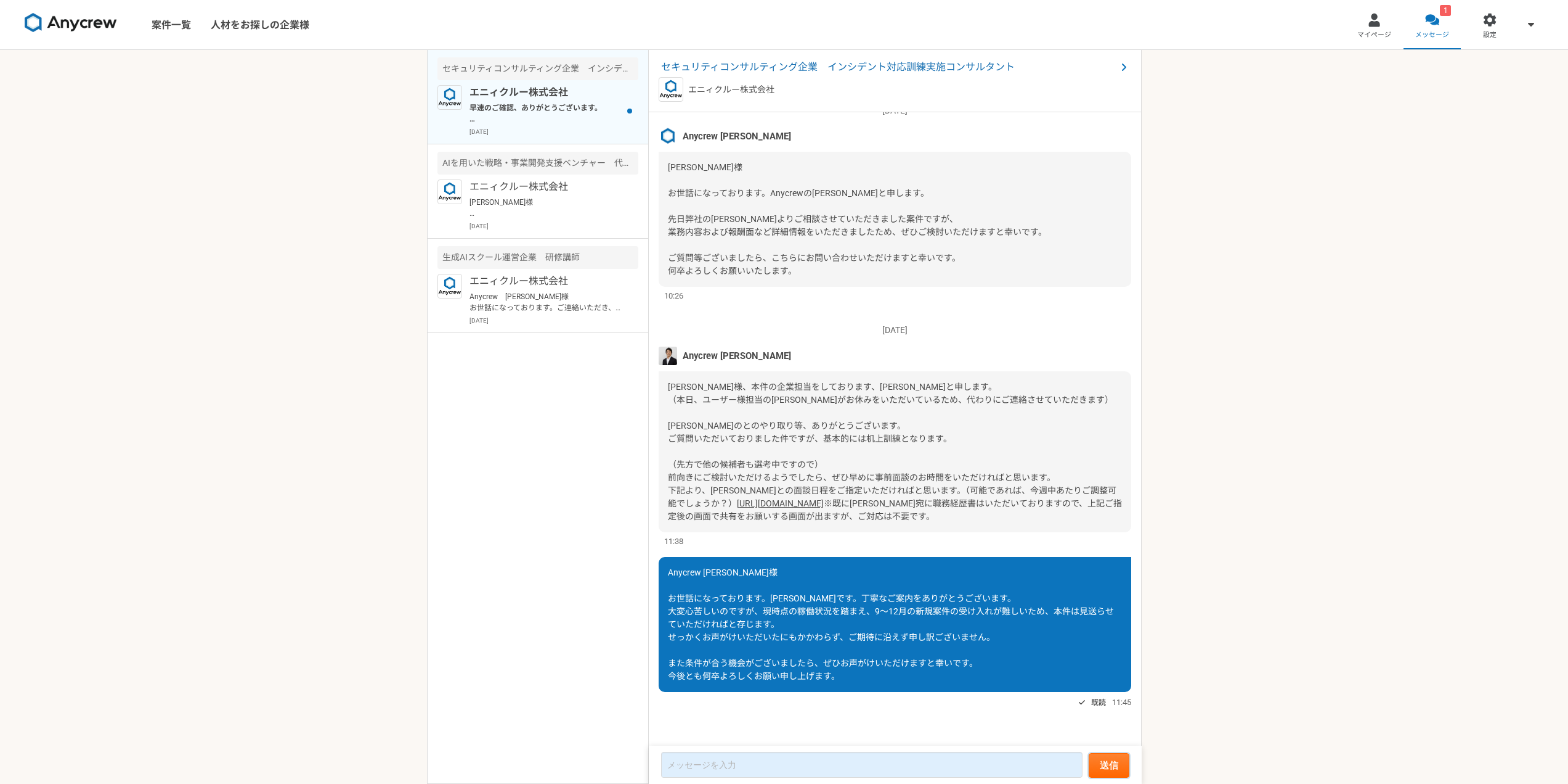
scroll to position [205, 0]
